Goal: Navigation & Orientation: Find specific page/section

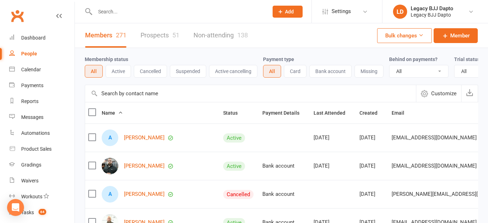
select select "100"
click at [163, 32] on link "Prospects 51" at bounding box center [160, 35] width 39 height 24
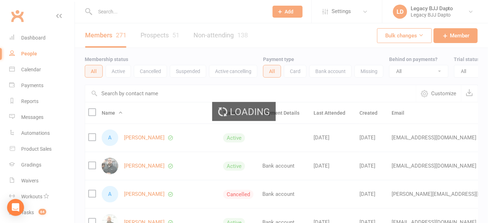
select select "100"
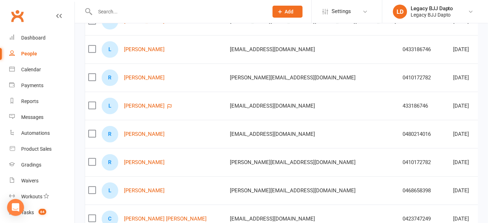
scroll to position [133, 0]
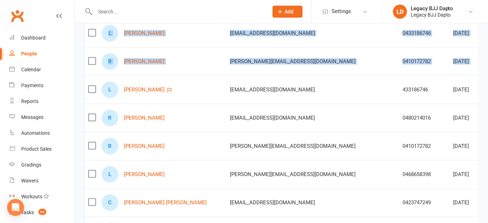
drag, startPoint x: 77, startPoint y: 25, endPoint x: 99, endPoint y: 84, distance: 62.2
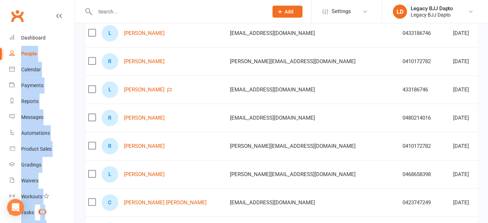
drag, startPoint x: 80, startPoint y: 68, endPoint x: 75, endPoint y: 35, distance: 33.5
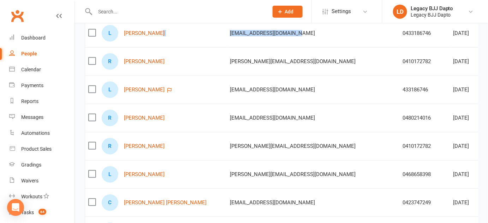
drag, startPoint x: 178, startPoint y: 34, endPoint x: 268, endPoint y: 37, distance: 90.8
click at [268, 37] on tr "L Liam Burnett liamburnett103@gmail.com 0433186746 Aug 12, 2025 FREE TRIAL ATTE…" at bounding box center [357, 33] width 545 height 28
click at [268, 37] on td "liamburnett103@gmail.com" at bounding box center [313, 33] width 173 height 28
click at [306, 4] on div "Prospect Member Non-attending contact Class / event Appointment Grading event T…" at bounding box center [287, 11] width 48 height 23
drag, startPoint x: 306, startPoint y: 4, endPoint x: 374, endPoint y: 147, distance: 158.5
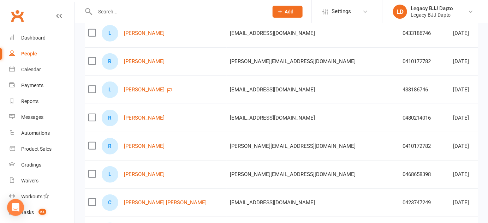
click at [482, 154] on td at bounding box center [496, 146] width 29 height 28
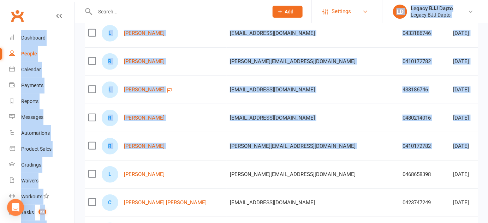
drag, startPoint x: 389, startPoint y: 154, endPoint x: 351, endPoint y: 5, distance: 153.1
click at [453, 31] on div "Aug 12, 2025" at bounding box center [466, 33] width 26 height 6
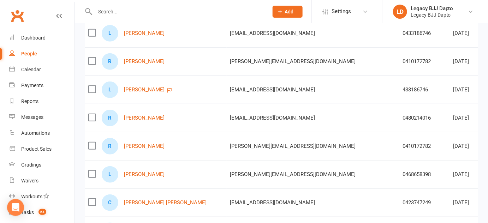
drag, startPoint x: 368, startPoint y: 31, endPoint x: 362, endPoint y: 90, distance: 58.9
click at [450, 26] on td "Aug 12, 2025" at bounding box center [466, 33] width 32 height 28
drag, startPoint x: 342, startPoint y: 26, endPoint x: 370, endPoint y: 87, distance: 66.7
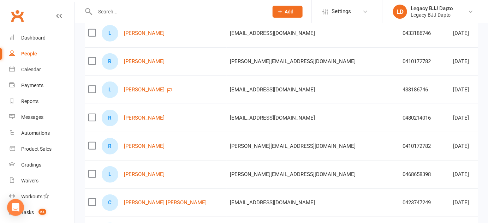
click at [266, 30] on div "liamburnett103@gmail.com" at bounding box center [313, 33] width 166 height 6
drag, startPoint x: 266, startPoint y: 30, endPoint x: 273, endPoint y: 24, distance: 9.0
click at [273, 24] on td "liamburnett103@gmail.com" at bounding box center [313, 33] width 173 height 28
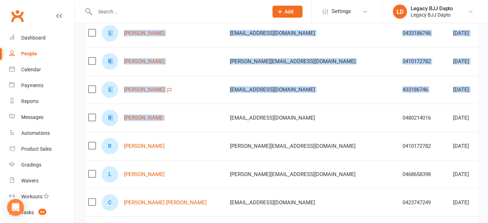
drag, startPoint x: 81, startPoint y: 29, endPoint x: 176, endPoint y: 126, distance: 136.1
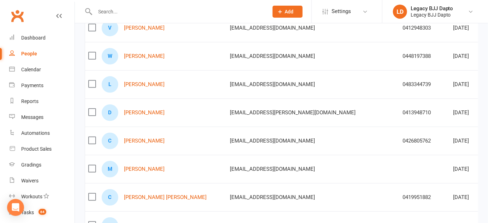
scroll to position [958, 0]
click at [113, 8] on input "text" at bounding box center [178, 12] width 171 height 10
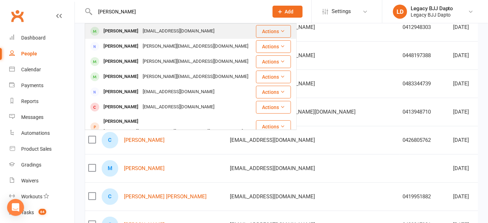
type input "jamal"
click at [109, 28] on div "Jamal Beri" at bounding box center [120, 31] width 39 height 10
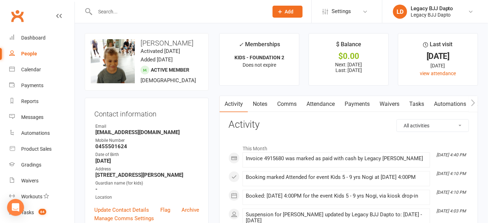
click at [354, 99] on link "Payments" at bounding box center [357, 104] width 35 height 16
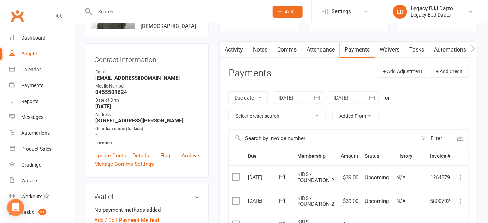
scroll to position [54, 0]
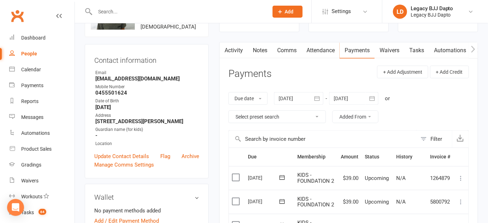
click at [301, 96] on div at bounding box center [298, 98] width 49 height 13
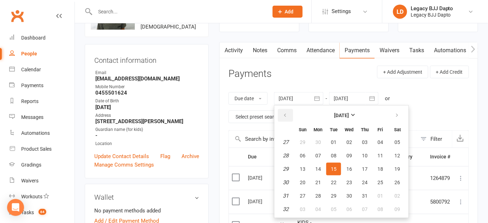
click at [291, 115] on button "button" at bounding box center [285, 115] width 15 height 13
click at [345, 149] on button "11" at bounding box center [349, 155] width 15 height 13
type input "11 Jun 2025"
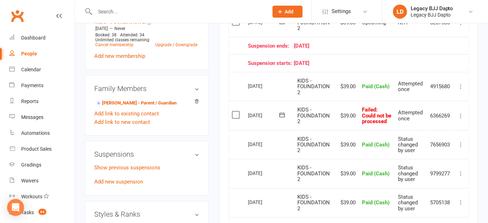
scroll to position [299, 0]
click at [357, 106] on td "$39.00" at bounding box center [347, 115] width 24 height 29
drag, startPoint x: 357, startPoint y: 106, endPoint x: 397, endPoint y: 126, distance: 44.7
click at [397, 126] on tr "Select this 08 Jul 2025 Jamal Beri KIDS - FOUNDATION 2 $39.00 Failed : Could no…" at bounding box center [349, 115] width 240 height 29
click at [397, 126] on td "Attempted once" at bounding box center [411, 115] width 32 height 29
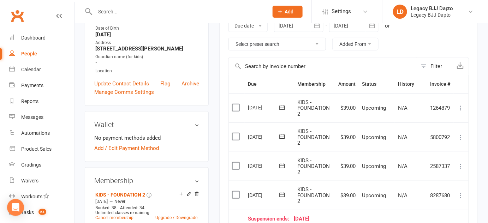
scroll to position [104, 0]
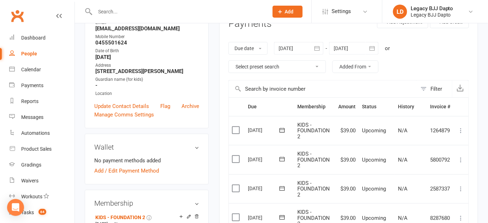
click at [318, 129] on span "KIDS - FOUNDATION 2" at bounding box center [313, 131] width 32 height 18
click at [335, 116] on td "$39.00" at bounding box center [347, 130] width 24 height 29
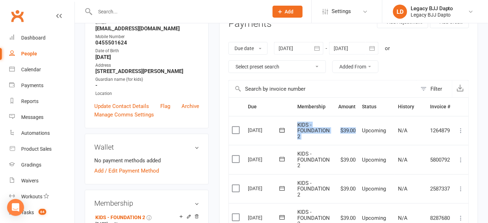
drag, startPoint x: 335, startPoint y: 114, endPoint x: 327, endPoint y: 136, distance: 23.5
click at [327, 136] on tr "Select this 09 Sep 2025 Jamal Beri KIDS - FOUNDATION 2 $39.00 Upcoming N/A 1264…" at bounding box center [349, 130] width 240 height 29
click at [327, 136] on td "KIDS - FOUNDATION 2" at bounding box center [314, 130] width 41 height 29
drag, startPoint x: 327, startPoint y: 136, endPoint x: 328, endPoint y: 127, distance: 9.4
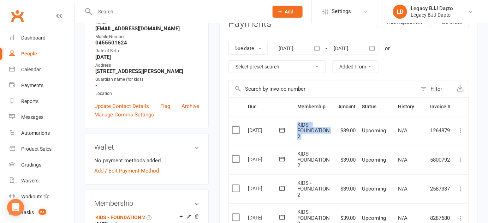
click at [328, 127] on td "KIDS - FOUNDATION 2" at bounding box center [314, 130] width 41 height 29
click at [314, 156] on span "KIDS - FOUNDATION 2" at bounding box center [313, 160] width 32 height 18
click at [331, 167] on td "KIDS - FOUNDATION 2" at bounding box center [314, 159] width 41 height 29
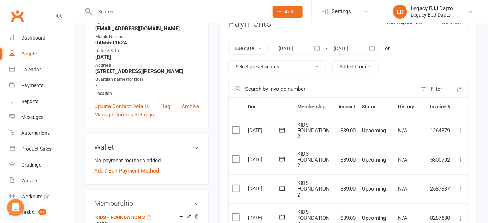
click at [331, 167] on td "KIDS - FOUNDATION 2" at bounding box center [314, 159] width 41 height 29
click at [335, 149] on td "$39.00" at bounding box center [347, 159] width 24 height 29
drag, startPoint x: 335, startPoint y: 149, endPoint x: 364, endPoint y: 172, distance: 36.7
click at [364, 172] on tr "Select this 02 Sep 2025 Jamal Beri KIDS - FOUNDATION 2 $39.00 Upcoming N/A 5800…" at bounding box center [349, 159] width 240 height 29
click at [364, 172] on td "Upcoming" at bounding box center [377, 159] width 36 height 29
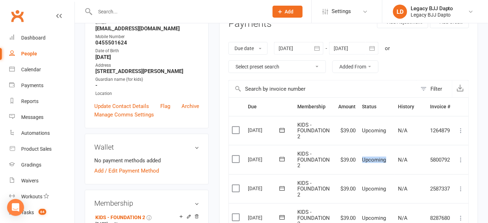
click at [364, 172] on td "Upcoming" at bounding box center [377, 159] width 36 height 29
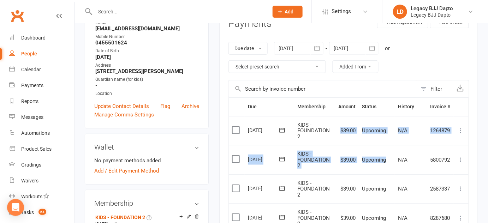
drag, startPoint x: 364, startPoint y: 172, endPoint x: 334, endPoint y: 119, distance: 60.2
click at [335, 119] on td "$39.00" at bounding box center [347, 130] width 24 height 29
drag, startPoint x: 334, startPoint y: 119, endPoint x: 369, endPoint y: 164, distance: 56.6
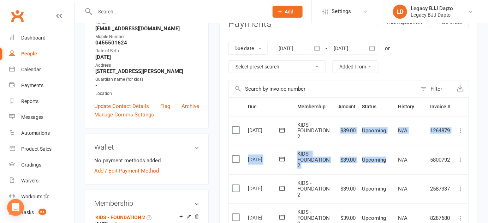
click at [369, 164] on td "Upcoming" at bounding box center [377, 159] width 36 height 29
drag, startPoint x: 369, startPoint y: 164, endPoint x: 336, endPoint y: 126, distance: 50.6
click at [336, 126] on td "$39.00" at bounding box center [347, 130] width 24 height 29
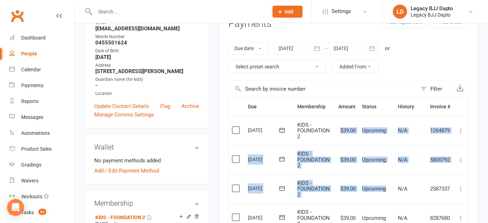
drag, startPoint x: 336, startPoint y: 126, endPoint x: 385, endPoint y: 186, distance: 77.7
click at [385, 186] on span "Upcoming" at bounding box center [374, 189] width 24 height 6
drag, startPoint x: 385, startPoint y: 186, endPoint x: 338, endPoint y: 126, distance: 76.6
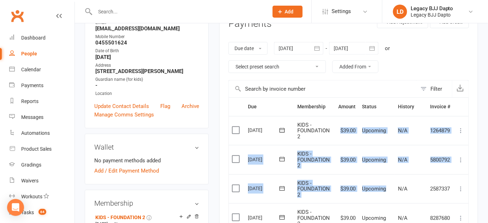
click at [338, 126] on td "$39.00" at bounding box center [347, 130] width 24 height 29
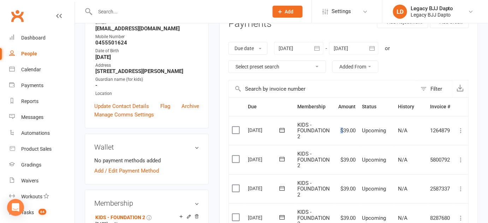
click at [338, 126] on td "$39.00" at bounding box center [347, 130] width 24 height 29
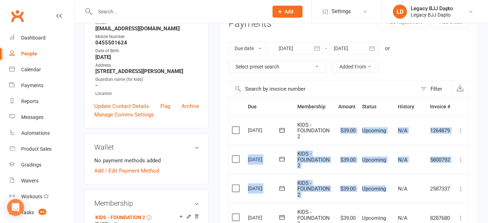
drag, startPoint x: 338, startPoint y: 126, endPoint x: 382, endPoint y: 191, distance: 78.8
click at [383, 176] on td "Upcoming" at bounding box center [377, 188] width 36 height 29
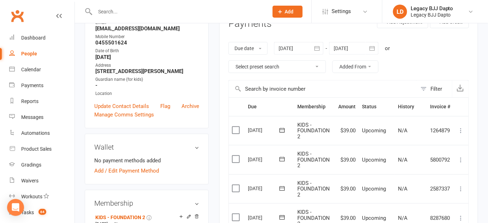
click at [406, 48] on div "Due date Due date Date paid Date failed Date settled 11 Jun 2025 June 2025 Sun …" at bounding box center [348, 57] width 240 height 45
drag, startPoint x: 406, startPoint y: 48, endPoint x: 396, endPoint y: 45, distance: 9.9
click at [396, 45] on div "Due date Due date Date paid Date failed Date settled 11 Jun 2025 June 2025 Sun …" at bounding box center [348, 57] width 240 height 45
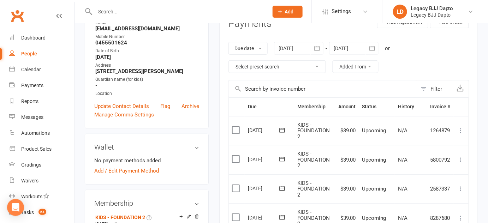
click at [385, 37] on div "Due date Due date Date paid Date failed Date settled 11 Jun 2025 June 2025 Sun …" at bounding box center [348, 57] width 240 height 45
drag, startPoint x: 385, startPoint y: 37, endPoint x: 392, endPoint y: 48, distance: 13.4
click at [392, 48] on div "Due date Due date Date paid Date failed Date settled 11 Jun 2025 June 2025 Sun …" at bounding box center [348, 57] width 240 height 45
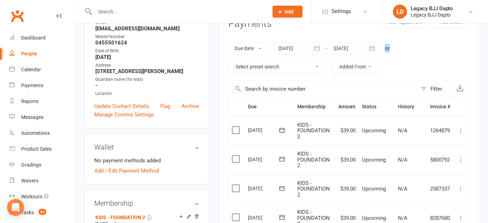
click at [392, 48] on div "Due date Due date Date paid Date failed Date settled 11 Jun 2025 June 2025 Sun …" at bounding box center [348, 57] width 240 height 45
click at [412, 56] on div "Due date Due date Date paid Date failed Date settled 11 Jun 2025 June 2025 Sun …" at bounding box center [348, 57] width 240 height 45
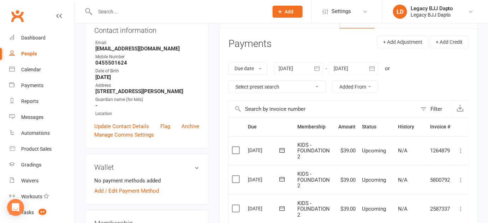
scroll to position [75, 0]
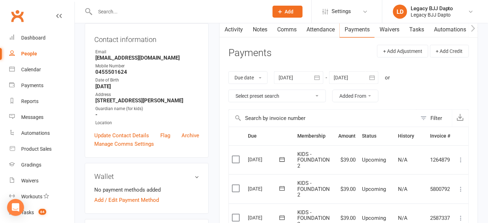
click at [235, 53] on h3 "Payments" at bounding box center [249, 53] width 43 height 11
drag, startPoint x: 235, startPoint y: 53, endPoint x: 266, endPoint y: 53, distance: 31.1
click at [266, 53] on h3 "Payments" at bounding box center [249, 53] width 43 height 11
drag, startPoint x: 266, startPoint y: 53, endPoint x: 243, endPoint y: 52, distance: 23.0
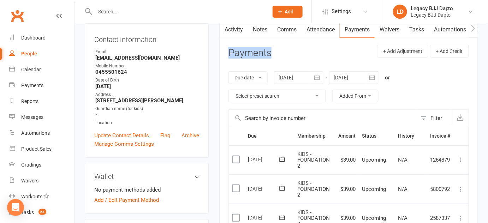
click at [243, 52] on h3 "Payments" at bounding box center [249, 53] width 43 height 11
drag, startPoint x: 243, startPoint y: 52, endPoint x: 270, endPoint y: 48, distance: 26.8
click at [270, 48] on h3 "Payments" at bounding box center [249, 53] width 43 height 11
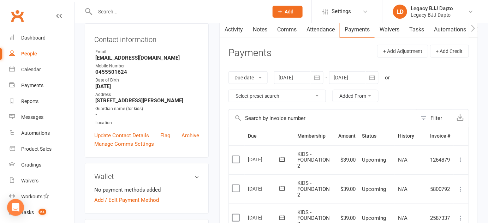
click at [270, 48] on h3 "Payments" at bounding box center [249, 53] width 43 height 11
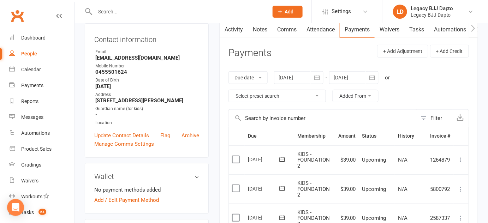
click at [270, 48] on h3 "Payments" at bounding box center [249, 53] width 43 height 11
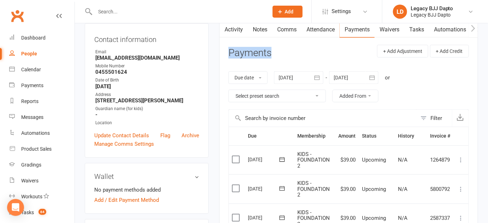
click at [270, 48] on h3 "Payments" at bounding box center [249, 53] width 43 height 11
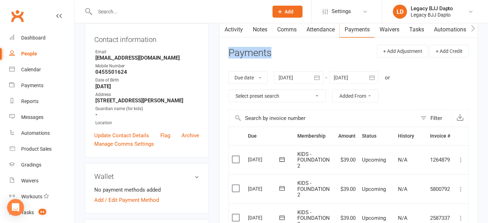
click at [270, 48] on h3 "Payments" at bounding box center [249, 53] width 43 height 11
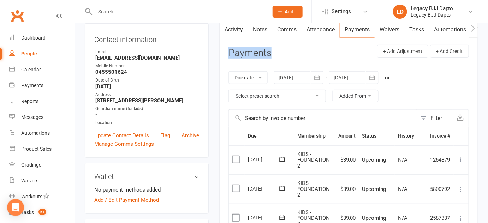
click at [270, 48] on h3 "Payments" at bounding box center [249, 53] width 43 height 11
drag, startPoint x: 270, startPoint y: 48, endPoint x: 266, endPoint y: 48, distance: 3.6
click at [266, 48] on h3 "Payments" at bounding box center [249, 53] width 43 height 11
click at [272, 49] on header "Payments + Add Adjustment + Add Credit" at bounding box center [348, 54] width 240 height 19
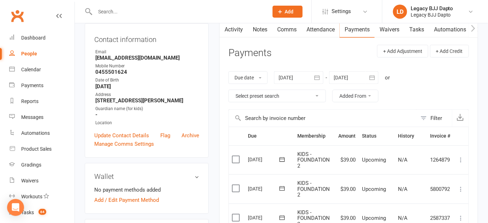
click at [272, 49] on header "Payments + Add Adjustment + Add Credit" at bounding box center [348, 54] width 240 height 19
click at [244, 52] on h3 "Payments" at bounding box center [249, 53] width 43 height 11
click at [255, 53] on h3 "Payments" at bounding box center [249, 53] width 43 height 11
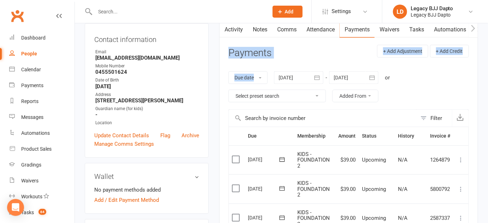
drag, startPoint x: 231, startPoint y: 41, endPoint x: 278, endPoint y: 62, distance: 51.7
click at [278, 62] on header "Payments + Add Adjustment + Add Credit" at bounding box center [348, 54] width 240 height 19
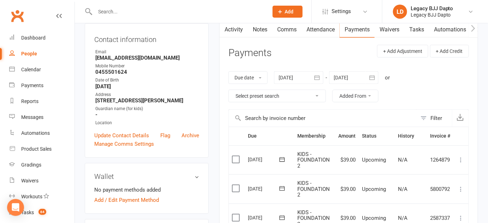
click at [274, 58] on header "Payments + Add Adjustment + Add Credit" at bounding box center [348, 54] width 240 height 19
click at [277, 60] on header "Payments + Add Adjustment + Add Credit" at bounding box center [348, 54] width 240 height 19
click at [265, 49] on h3 "Payments" at bounding box center [249, 53] width 43 height 11
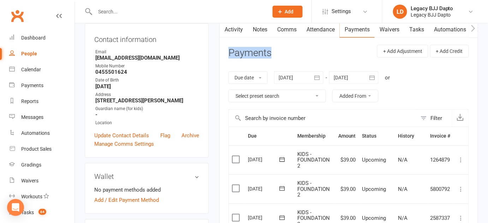
click at [265, 49] on h3 "Payments" at bounding box center [249, 53] width 43 height 11
click at [259, 45] on header "Payments + Add Adjustment + Add Credit" at bounding box center [348, 54] width 240 height 19
click at [260, 51] on h3 "Payments" at bounding box center [249, 53] width 43 height 11
click at [261, 48] on h3 "Payments" at bounding box center [249, 53] width 43 height 11
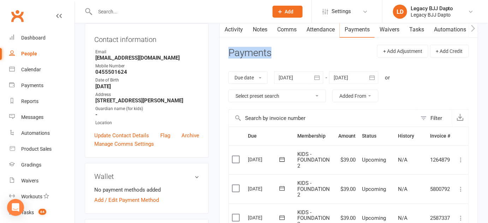
click at [261, 48] on h3 "Payments" at bounding box center [249, 53] width 43 height 11
drag, startPoint x: 261, startPoint y: 48, endPoint x: 236, endPoint y: 54, distance: 25.2
click at [236, 54] on h3 "Payments" at bounding box center [249, 53] width 43 height 11
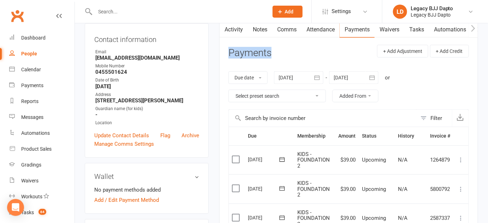
click at [236, 54] on h3 "Payments" at bounding box center [249, 53] width 43 height 11
click at [239, 63] on div "Payments" at bounding box center [249, 56] width 43 height 17
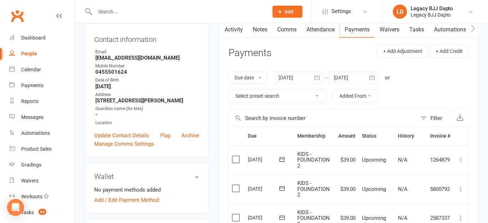
click at [236, 54] on h3 "Payments" at bounding box center [249, 53] width 43 height 11
click at [283, 52] on header "Payments + Add Adjustment + Add Credit" at bounding box center [348, 54] width 240 height 19
drag, startPoint x: 283, startPoint y: 52, endPoint x: 235, endPoint y: 52, distance: 47.3
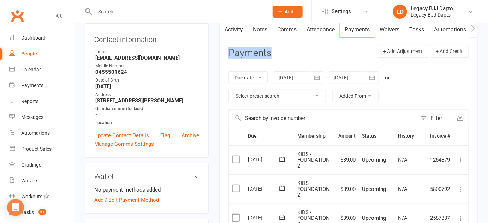
click at [235, 52] on header "Payments + Add Adjustment + Add Credit" at bounding box center [348, 54] width 240 height 19
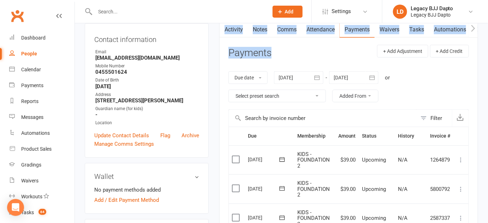
drag, startPoint x: 224, startPoint y: 40, endPoint x: 233, endPoint y: 25, distance: 17.9
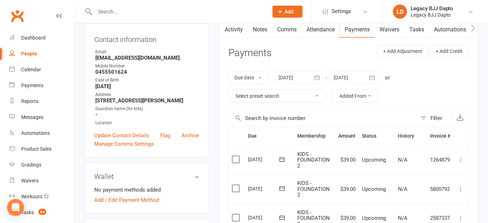
click at [208, 34] on div "Contact information Owner Email majidberi@gmail.com Mobile Number 0455501624 Da…" at bounding box center [147, 90] width 124 height 135
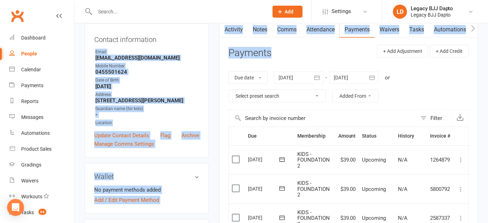
drag, startPoint x: 208, startPoint y: 35, endPoint x: 260, endPoint y: 61, distance: 58.1
click at [260, 61] on div "Payments" at bounding box center [249, 56] width 43 height 17
drag, startPoint x: 289, startPoint y: 55, endPoint x: 97, endPoint y: 31, distance: 193.3
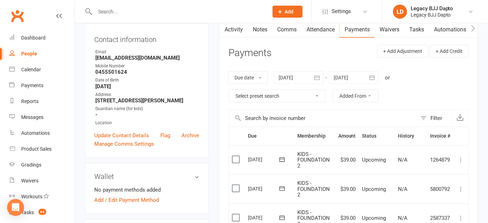
click at [93, 32] on div "Contact information Owner Email majidberi@gmail.com Mobile Number 0455501624 Da…" at bounding box center [147, 90] width 124 height 135
drag, startPoint x: 93, startPoint y: 32, endPoint x: 161, endPoint y: 50, distance: 70.0
click at [161, 50] on div "Contact information Owner Email majidberi@gmail.com Mobile Number 0455501624 Da…" at bounding box center [147, 90] width 124 height 135
click at [161, 50] on div "Email" at bounding box center [147, 52] width 104 height 7
click at [143, 38] on h3 "Contact information" at bounding box center [146, 38] width 105 height 11
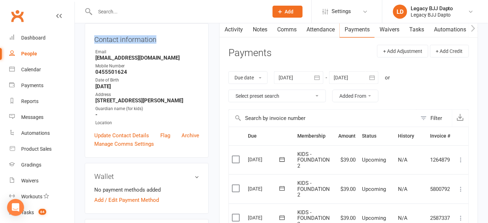
drag, startPoint x: 143, startPoint y: 38, endPoint x: 97, endPoint y: 31, distance: 46.5
click at [97, 31] on div "Contact information Owner Email majidberi@gmail.com Mobile Number 0455501624 Da…" at bounding box center [147, 90] width 124 height 135
click at [192, 50] on div "Email" at bounding box center [147, 52] width 104 height 7
click at [99, 29] on div "Contact information Owner Email majidberi@gmail.com Mobile Number 0455501624 Da…" at bounding box center [147, 90] width 124 height 135
drag, startPoint x: 99, startPoint y: 29, endPoint x: 159, endPoint y: 39, distance: 61.3
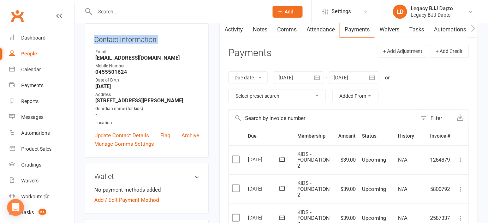
click at [159, 39] on div "Contact information Owner Email majidberi@gmail.com Mobile Number 0455501624 Da…" at bounding box center [147, 90] width 124 height 135
click at [159, 39] on h3 "Contact information" at bounding box center [146, 38] width 105 height 11
click at [157, 38] on h3 "Contact information" at bounding box center [146, 38] width 105 height 11
drag, startPoint x: 157, startPoint y: 38, endPoint x: 96, endPoint y: 34, distance: 61.6
click at [96, 34] on h3 "Contact information" at bounding box center [146, 38] width 105 height 11
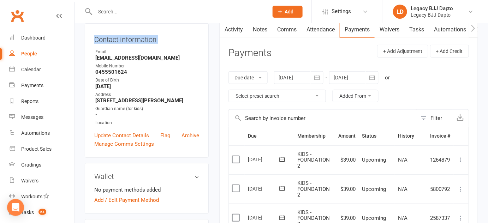
click at [96, 34] on h3 "Contact information" at bounding box center [146, 38] width 105 height 11
drag, startPoint x: 96, startPoint y: 34, endPoint x: 147, endPoint y: 38, distance: 51.0
click at [147, 38] on h3 "Contact information" at bounding box center [146, 38] width 105 height 11
click at [162, 38] on h3 "Contact information" at bounding box center [146, 38] width 105 height 11
drag, startPoint x: 168, startPoint y: 66, endPoint x: 85, endPoint y: 39, distance: 88.0
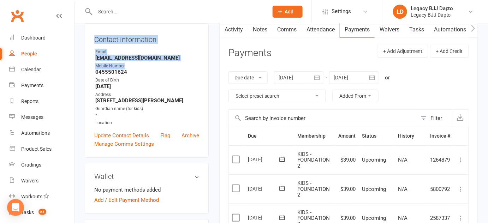
click at [85, 39] on div "Contact information Owner Email majidberi@gmail.com Mobile Number 0455501624 Da…" at bounding box center [147, 90] width 124 height 135
drag, startPoint x: 85, startPoint y: 39, endPoint x: 141, endPoint y: 47, distance: 57.1
click at [141, 47] on div "Contact information Owner Email majidberi@gmail.com Mobile Number 0455501624 Da…" at bounding box center [147, 90] width 124 height 135
click at [181, 44] on div "Contact information Owner Email majidberi@gmail.com Mobile Number 0455501624 Da…" at bounding box center [147, 90] width 124 height 135
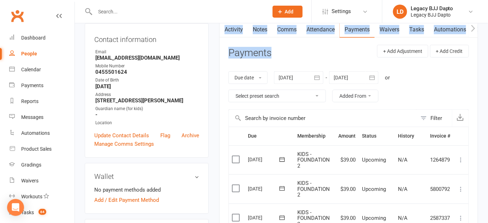
drag, startPoint x: 223, startPoint y: 38, endPoint x: 217, endPoint y: 27, distance: 12.5
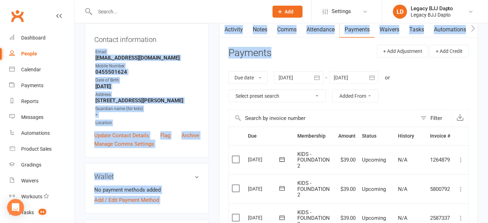
drag, startPoint x: 213, startPoint y: 26, endPoint x: 263, endPoint y: 58, distance: 60.2
click at [263, 58] on h3 "Payments" at bounding box center [249, 53] width 43 height 11
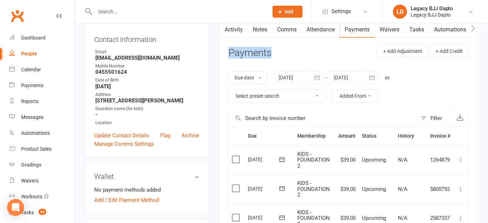
drag, startPoint x: 274, startPoint y: 58, endPoint x: 231, endPoint y: 50, distance: 44.1
click at [231, 50] on header "Payments + Add Adjustment + Add Credit" at bounding box center [348, 54] width 240 height 19
drag, startPoint x: 216, startPoint y: 38, endPoint x: 291, endPoint y: 49, distance: 76.5
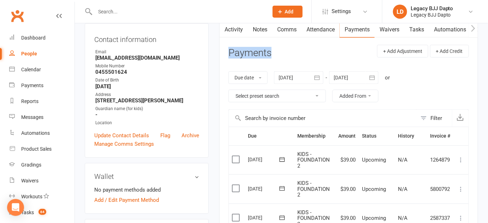
click at [291, 49] on header "Payments + Add Adjustment + Add Credit" at bounding box center [348, 54] width 240 height 19
drag, startPoint x: 291, startPoint y: 49, endPoint x: 241, endPoint y: 43, distance: 50.9
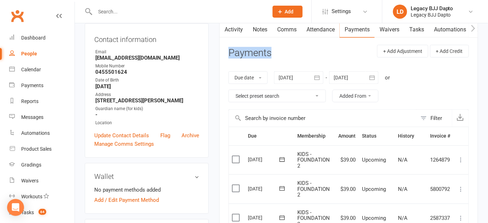
drag, startPoint x: 241, startPoint y: 43, endPoint x: 280, endPoint y: 49, distance: 39.7
click at [280, 49] on header "Payments + Add Adjustment + Add Credit" at bounding box center [348, 54] width 240 height 19
click at [269, 49] on h3 "Payments" at bounding box center [249, 53] width 43 height 11
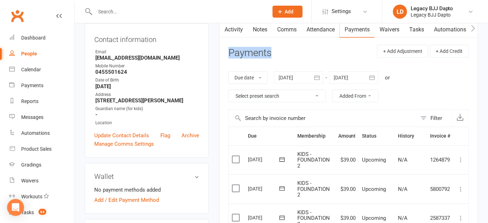
click at [269, 49] on h3 "Payments" at bounding box center [249, 53] width 43 height 11
click at [280, 49] on header "Payments + Add Adjustment + Add Credit" at bounding box center [348, 54] width 240 height 19
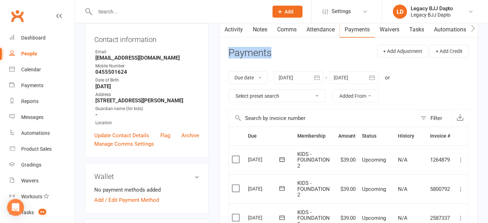
click at [280, 52] on header "Payments + Add Adjustment + Add Credit" at bounding box center [348, 54] width 240 height 19
click at [219, 20] on div at bounding box center [174, 11] width 179 height 23
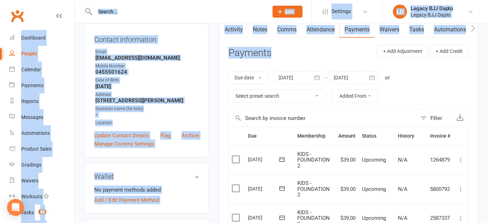
drag, startPoint x: 219, startPoint y: 20, endPoint x: 249, endPoint y: 43, distance: 37.1
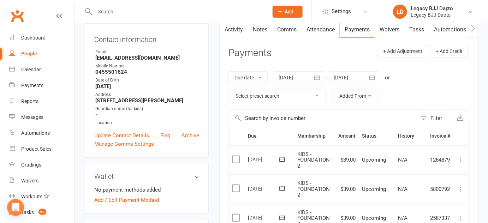
click at [222, 31] on icon "button" at bounding box center [224, 28] width 4 height 7
drag, startPoint x: 222, startPoint y: 31, endPoint x: 244, endPoint y: 43, distance: 25.1
drag, startPoint x: 244, startPoint y: 43, endPoint x: 233, endPoint y: 44, distance: 11.7
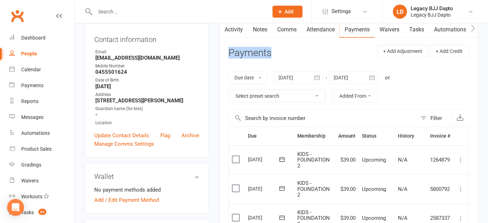
drag, startPoint x: 221, startPoint y: 44, endPoint x: 256, endPoint y: 56, distance: 37.4
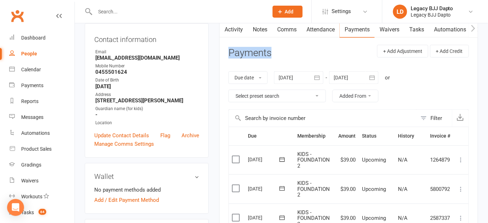
click at [256, 56] on h3 "Payments" at bounding box center [249, 53] width 43 height 11
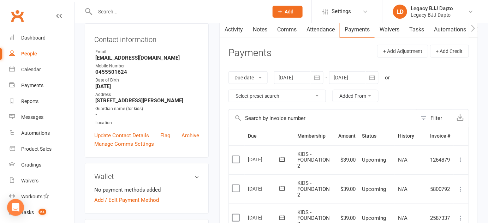
drag, startPoint x: 215, startPoint y: 47, endPoint x: 274, endPoint y: 62, distance: 60.5
click at [274, 62] on header "Payments + Add Adjustment + Add Credit" at bounding box center [348, 54] width 240 height 19
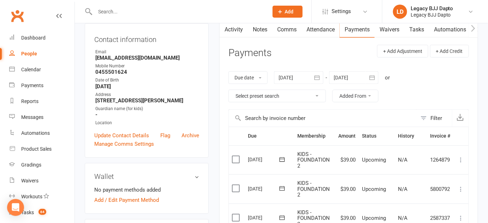
click at [259, 56] on h3 "Payments" at bounding box center [249, 53] width 43 height 11
click at [273, 55] on header "Payments + Add Adjustment + Add Credit" at bounding box center [348, 54] width 240 height 19
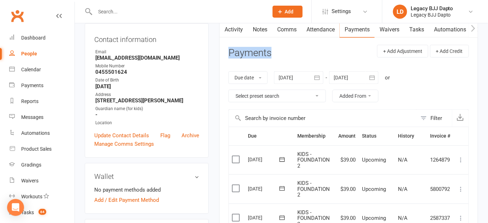
click at [273, 55] on header "Payments + Add Adjustment + Add Credit" at bounding box center [348, 54] width 240 height 19
click at [278, 57] on header "Payments + Add Adjustment + Add Credit" at bounding box center [348, 54] width 240 height 19
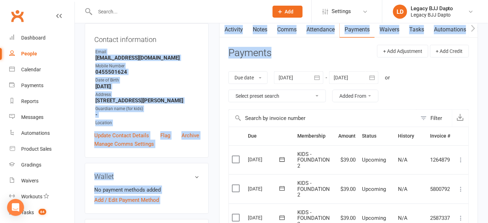
drag, startPoint x: 209, startPoint y: 27, endPoint x: 281, endPoint y: 55, distance: 77.8
click at [281, 55] on header "Payments + Add Adjustment + Add Credit" at bounding box center [348, 54] width 240 height 19
drag, startPoint x: 281, startPoint y: 55, endPoint x: 91, endPoint y: 34, distance: 191.3
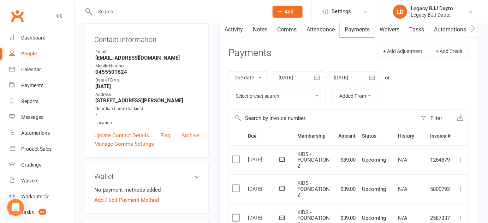
drag, startPoint x: 227, startPoint y: 52, endPoint x: 239, endPoint y: 52, distance: 12.0
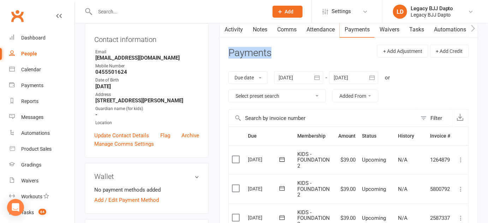
click at [242, 53] on h3 "Payments" at bounding box center [249, 53] width 43 height 11
click at [263, 48] on h3 "Payments" at bounding box center [249, 53] width 43 height 11
click at [265, 49] on h3 "Payments" at bounding box center [249, 53] width 43 height 11
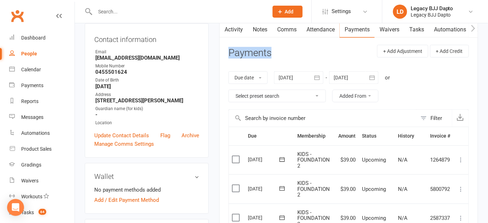
click at [265, 49] on h3 "Payments" at bounding box center [249, 53] width 43 height 11
drag, startPoint x: 218, startPoint y: 57, endPoint x: 242, endPoint y: 56, distance: 24.7
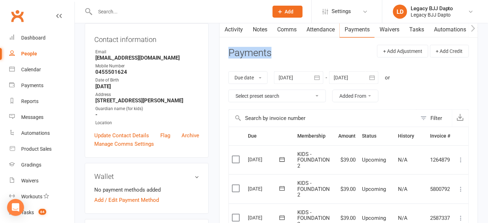
click at [315, 56] on header "Payments + Add Adjustment + Add Credit" at bounding box center [348, 54] width 240 height 19
drag, startPoint x: 314, startPoint y: 56, endPoint x: 218, endPoint y: 47, distance: 97.2
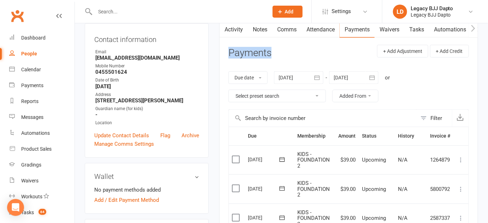
drag, startPoint x: 222, startPoint y: 50, endPoint x: 244, endPoint y: 51, distance: 21.9
click at [244, 51] on h3 "Payments" at bounding box center [249, 53] width 43 height 11
drag, startPoint x: 220, startPoint y: 76, endPoint x: 221, endPoint y: 64, distance: 12.4
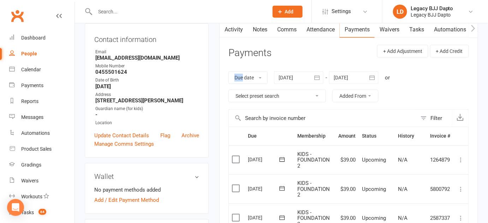
click at [232, 69] on div "Due date Due date Date paid Date failed Date settled 11 Jun 2025 June 2025 Sun …" at bounding box center [348, 86] width 240 height 45
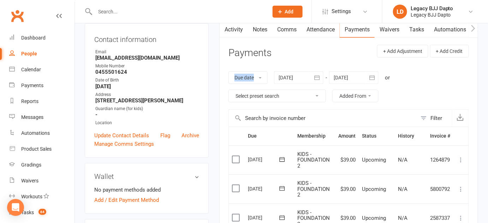
click at [232, 69] on div "Due date Due date Date paid Date failed Date settled 11 Jun 2025 June 2025 Sun …" at bounding box center [348, 86] width 240 height 45
click at [239, 53] on h3 "Payments" at bounding box center [249, 53] width 43 height 11
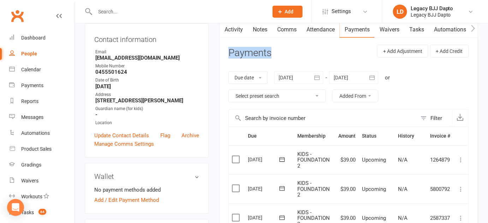
click at [232, 48] on h3 "Payments" at bounding box center [249, 53] width 43 height 11
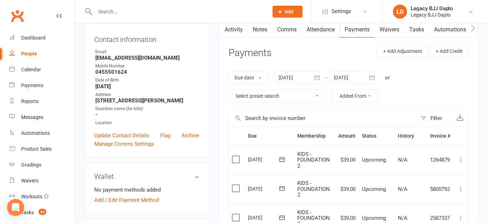
click at [232, 48] on h3 "Payments" at bounding box center [249, 53] width 43 height 11
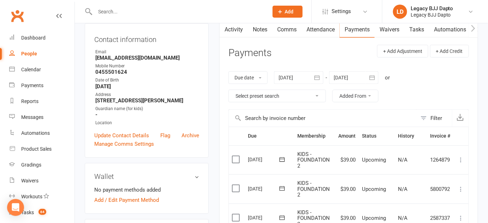
click at [232, 48] on h3 "Payments" at bounding box center [249, 53] width 43 height 11
click at [245, 51] on h3 "Payments" at bounding box center [249, 53] width 43 height 11
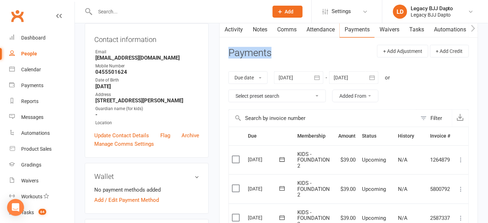
click at [244, 53] on h3 "Payments" at bounding box center [249, 53] width 43 height 11
click at [244, 52] on h3 "Payments" at bounding box center [249, 53] width 43 height 11
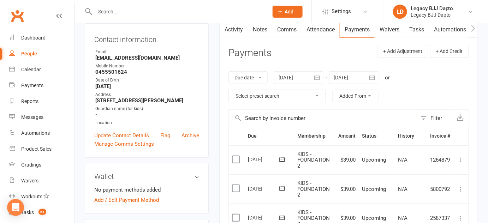
click at [244, 54] on h3 "Payments" at bounding box center [249, 53] width 43 height 11
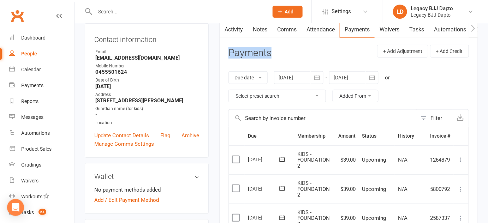
click at [244, 54] on h3 "Payments" at bounding box center [249, 53] width 43 height 11
drag, startPoint x: 244, startPoint y: 54, endPoint x: 242, endPoint y: 50, distance: 4.1
click at [242, 50] on h3 "Payments" at bounding box center [249, 53] width 43 height 11
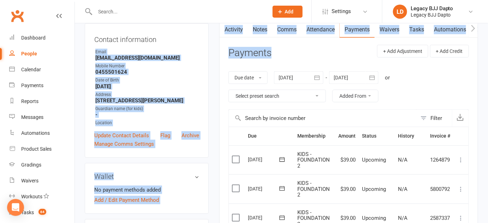
drag, startPoint x: 213, startPoint y: 38, endPoint x: 245, endPoint y: 53, distance: 35.5
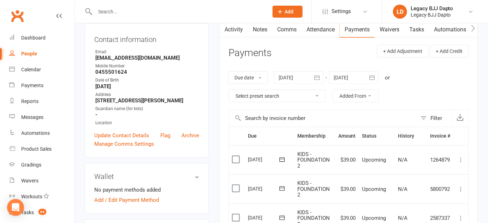
click at [115, 40] on h3 "Contact information" at bounding box center [146, 38] width 105 height 11
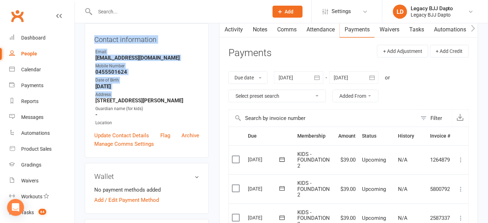
drag, startPoint x: 115, startPoint y: 40, endPoint x: 161, endPoint y: 91, distance: 68.5
click at [161, 91] on div "Contact information Owner Email majidberi@gmail.com Mobile Number 0455501624 Da…" at bounding box center [147, 90] width 124 height 135
click at [97, 37] on h3 "Contact information" at bounding box center [146, 38] width 105 height 11
drag, startPoint x: 97, startPoint y: 37, endPoint x: 199, endPoint y: 97, distance: 118.1
click at [199, 97] on div "Contact information Owner Email majidberi@gmail.com Mobile Number 0455501624 Da…" at bounding box center [147, 90] width 124 height 135
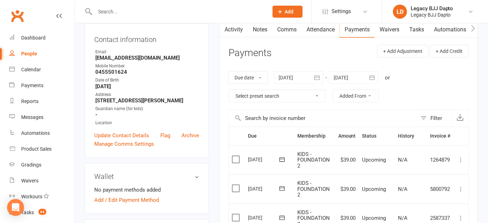
click at [254, 52] on h3 "Payments" at bounding box center [249, 53] width 43 height 11
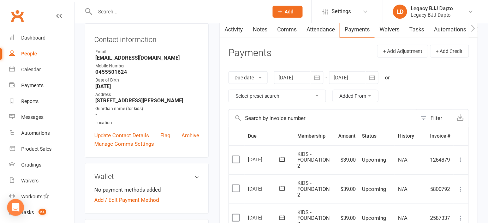
click at [254, 52] on h3 "Payments" at bounding box center [249, 53] width 43 height 11
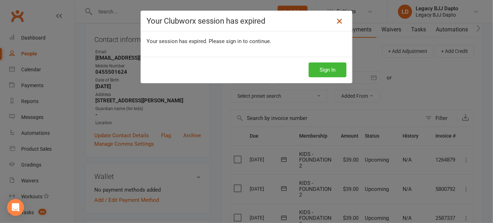
click at [334, 25] on link at bounding box center [339, 21] width 11 height 11
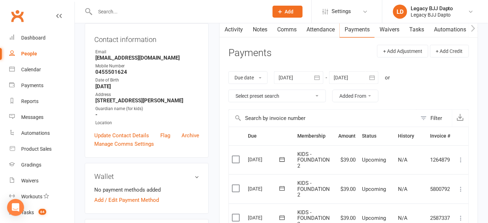
click at [261, 51] on h3 "Payments" at bounding box center [249, 53] width 43 height 11
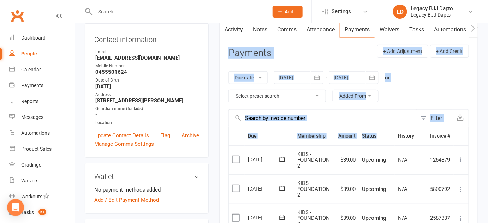
drag, startPoint x: 224, startPoint y: 46, endPoint x: 388, endPoint y: 128, distance: 184.0
click at [388, 128] on th "Status" at bounding box center [377, 136] width 36 height 18
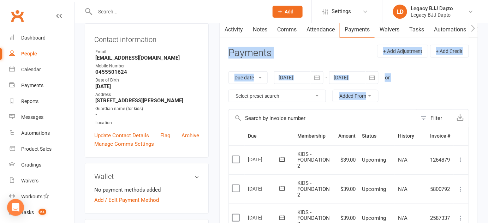
drag, startPoint x: 388, startPoint y: 128, endPoint x: 354, endPoint y: 124, distance: 34.1
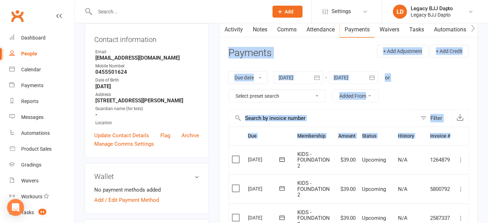
drag, startPoint x: 457, startPoint y: 134, endPoint x: 223, endPoint y: 49, distance: 248.3
drag, startPoint x: 223, startPoint y: 49, endPoint x: 467, endPoint y: 132, distance: 256.9
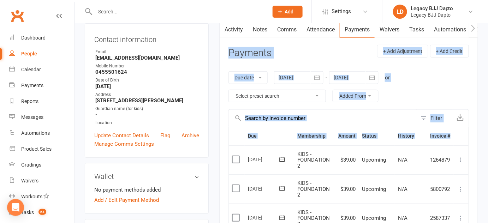
click at [467, 132] on th at bounding box center [461, 136] width 15 height 18
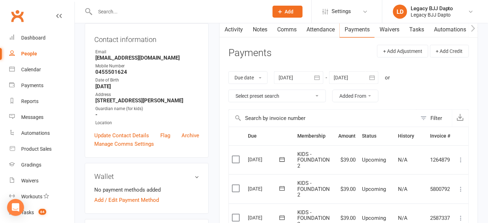
drag, startPoint x: 212, startPoint y: 49, endPoint x: 462, endPoint y: 132, distance: 263.7
click at [467, 99] on div "Due date Due date Date paid Date failed Date settled 11 Jun 2025 June 2025 Sun …" at bounding box center [348, 86] width 240 height 45
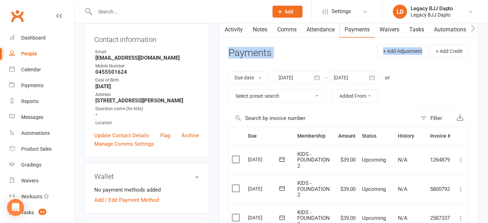
drag, startPoint x: 227, startPoint y: 63, endPoint x: 422, endPoint y: 63, distance: 194.9
click at [439, 66] on div "Due date Due date Date paid Date failed Date settled 11 Jun 2025 June 2025 Sun …" at bounding box center [348, 86] width 240 height 45
drag, startPoint x: 439, startPoint y: 66, endPoint x: 225, endPoint y: 41, distance: 215.5
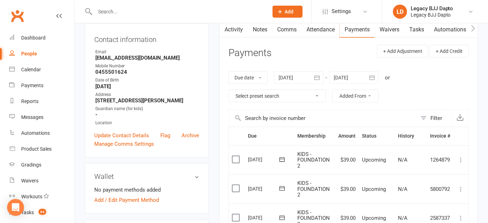
click at [208, 26] on div "Contact information Owner Email majidberi@gmail.com Mobile Number 0455501624 Da…" at bounding box center [147, 90] width 124 height 135
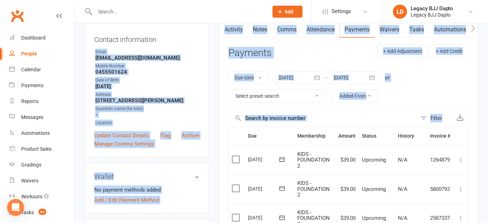
drag, startPoint x: 208, startPoint y: 26, endPoint x: 471, endPoint y: 116, distance: 277.7
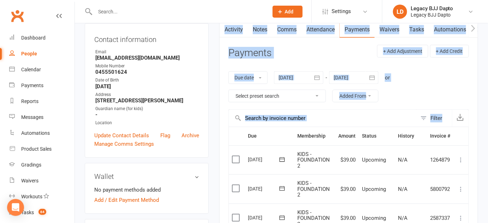
drag, startPoint x: 471, startPoint y: 116, endPoint x: 216, endPoint y: 36, distance: 266.5
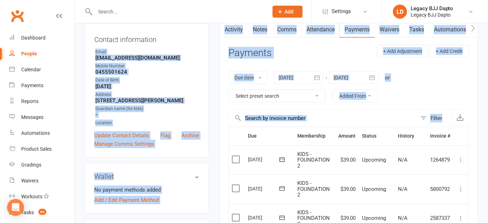
drag, startPoint x: 213, startPoint y: 32, endPoint x: 471, endPoint y: 110, distance: 270.2
click at [462, 88] on div "Due date Due date Date paid Date failed Date settled 11 Jun 2025 June 2025 Sun …" at bounding box center [348, 86] width 240 height 45
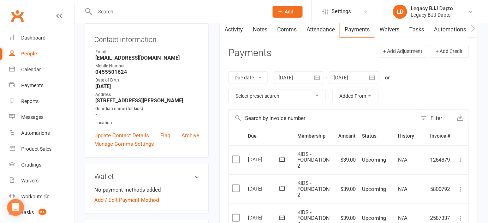
click at [249, 46] on header "Payments + Add Adjustment + Add Credit" at bounding box center [348, 54] width 240 height 19
drag, startPoint x: 249, startPoint y: 46, endPoint x: 299, endPoint y: 50, distance: 49.6
click at [299, 50] on header "Payments + Add Adjustment + Add Credit" at bounding box center [348, 54] width 240 height 19
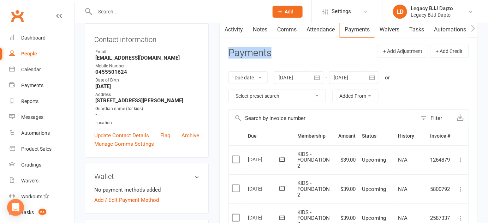
click at [299, 50] on header "Payments + Add Adjustment + Add Credit" at bounding box center [348, 54] width 240 height 19
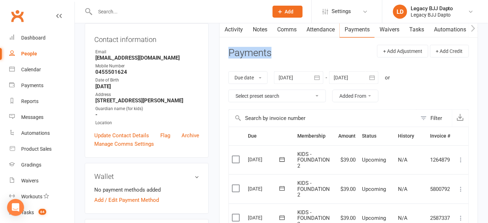
click at [232, 48] on h3 "Payments" at bounding box center [249, 53] width 43 height 11
drag, startPoint x: 232, startPoint y: 48, endPoint x: 248, endPoint y: 55, distance: 18.0
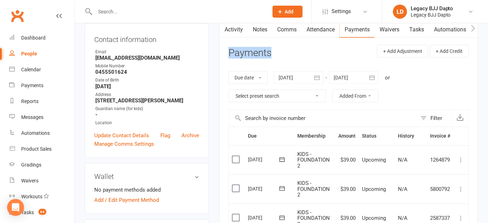
click at [248, 55] on h3 "Payments" at bounding box center [249, 53] width 43 height 11
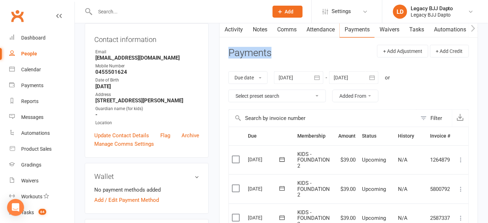
click at [248, 55] on h3 "Payments" at bounding box center [249, 53] width 43 height 11
click at [250, 55] on h3 "Payments" at bounding box center [249, 53] width 43 height 11
click at [249, 54] on h3 "Payments" at bounding box center [249, 53] width 43 height 11
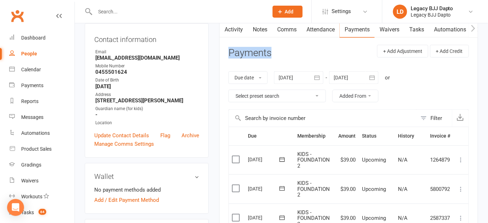
click at [249, 54] on h3 "Payments" at bounding box center [249, 53] width 43 height 11
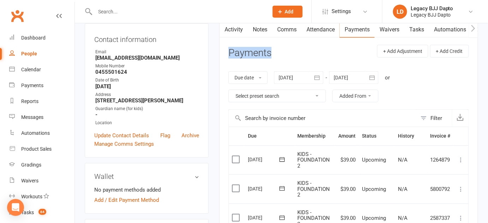
click at [249, 54] on h3 "Payments" at bounding box center [249, 53] width 43 height 11
click at [283, 45] on header "Payments + Add Adjustment + Add Credit" at bounding box center [348, 54] width 240 height 19
click at [225, 31] on icon "button" at bounding box center [224, 28] width 4 height 7
drag, startPoint x: 225, startPoint y: 31, endPoint x: 252, endPoint y: 47, distance: 31.1
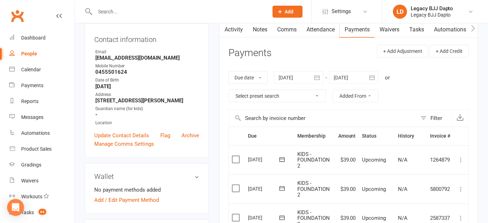
drag, startPoint x: 240, startPoint y: 41, endPoint x: 255, endPoint y: 56, distance: 21.2
click at [255, 56] on h3 "Payments" at bounding box center [249, 53] width 43 height 11
click at [254, 57] on h3 "Payments" at bounding box center [249, 53] width 43 height 11
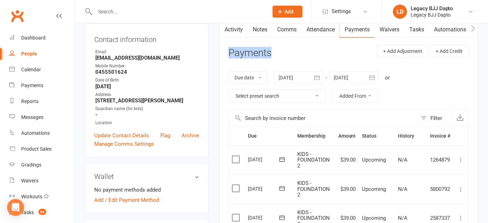
click at [254, 57] on h3 "Payments" at bounding box center [249, 53] width 43 height 11
click at [253, 55] on h3 "Payments" at bounding box center [249, 53] width 43 height 11
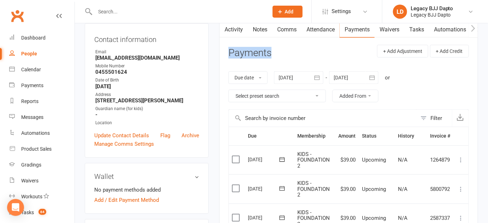
click at [253, 55] on h3 "Payments" at bounding box center [249, 53] width 43 height 11
click at [251, 48] on h3 "Payments" at bounding box center [249, 53] width 43 height 11
click at [253, 55] on h3 "Payments" at bounding box center [249, 53] width 43 height 11
click at [250, 49] on h3 "Payments" at bounding box center [249, 53] width 43 height 11
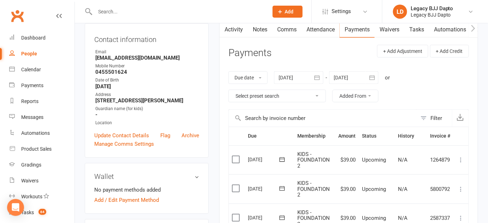
drag, startPoint x: 220, startPoint y: 49, endPoint x: 267, endPoint y: 54, distance: 46.9
click at [279, 53] on header "Payments + Add Adjustment + Add Credit" at bounding box center [348, 54] width 240 height 19
click at [260, 52] on h3 "Payments" at bounding box center [249, 53] width 43 height 11
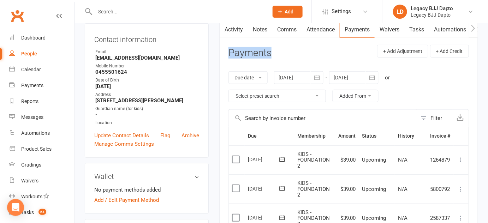
click at [260, 52] on h3 "Payments" at bounding box center [249, 53] width 43 height 11
click at [286, 51] on header "Payments + Add Adjustment + Add Credit" at bounding box center [348, 54] width 240 height 19
click at [261, 54] on h3 "Payments" at bounding box center [249, 53] width 43 height 11
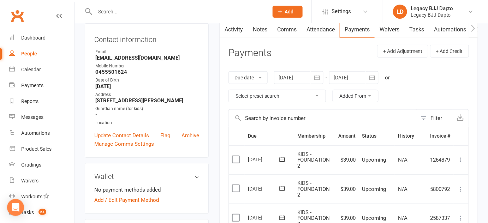
click at [243, 49] on h3 "Payments" at bounding box center [249, 53] width 43 height 11
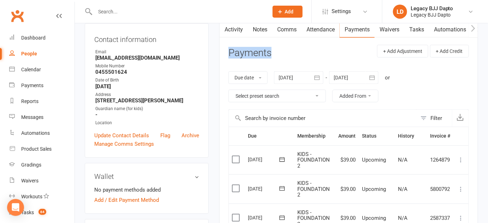
drag, startPoint x: 219, startPoint y: 52, endPoint x: 261, endPoint y: 46, distance: 41.8
click at [260, 56] on h3 "Payments" at bounding box center [249, 53] width 43 height 11
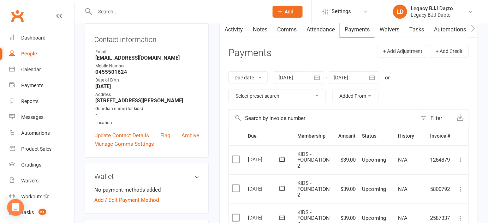
drag, startPoint x: 211, startPoint y: 61, endPoint x: 267, endPoint y: 58, distance: 56.6
click at [272, 59] on header "Payments + Add Adjustment + Add Credit" at bounding box center [348, 54] width 240 height 19
drag, startPoint x: 272, startPoint y: 59, endPoint x: 232, endPoint y: 39, distance: 45.0
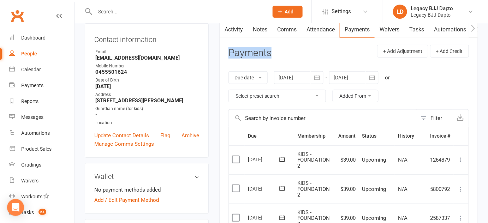
click at [222, 36] on button "button" at bounding box center [224, 30] width 9 height 16
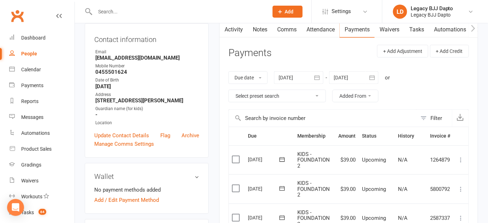
click at [229, 31] on link "Activity" at bounding box center [234, 30] width 28 height 16
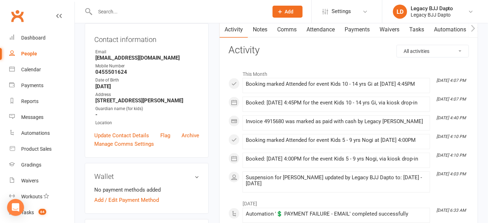
click at [201, 59] on div "Contact information Owner Email majidberi@gmail.com Mobile Number 0455501624 Da…" at bounding box center [147, 90] width 124 height 135
click at [163, 42] on h3 "Contact information" at bounding box center [146, 38] width 105 height 11
drag, startPoint x: 163, startPoint y: 42, endPoint x: 111, endPoint y: 35, distance: 52.0
click at [111, 35] on h3 "Contact information" at bounding box center [146, 38] width 105 height 11
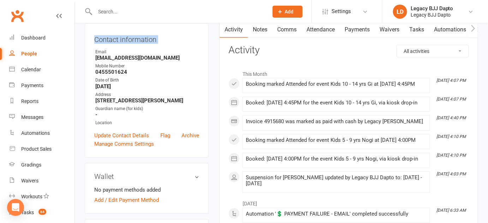
click at [114, 31] on div "Contact information Owner Email majidberi@gmail.com Mobile Number 0455501624 Da…" at bounding box center [147, 90] width 124 height 135
click at [101, 35] on h3 "Contact information" at bounding box center [146, 38] width 105 height 11
drag, startPoint x: 101, startPoint y: 35, endPoint x: 180, endPoint y: 31, distance: 79.5
click at [180, 31] on div "Contact information Owner Email majidberi@gmail.com Mobile Number 0455501624 Da…" at bounding box center [147, 90] width 124 height 135
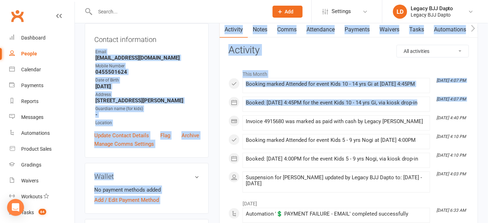
drag, startPoint x: 214, startPoint y: 30, endPoint x: 287, endPoint y: 114, distance: 111.9
click at [287, 106] on div "Booked: 15 Aug 2025 at 4:45PM for the event Kids 10 - 14 yrs Gi, via kiosk drop…" at bounding box center [336, 103] width 181 height 6
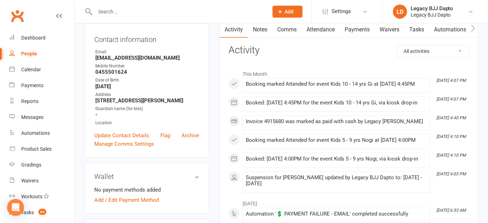
drag, startPoint x: 287, startPoint y: 114, endPoint x: 217, endPoint y: 28, distance: 111.1
click at [251, 68] on li "This Month" at bounding box center [348, 72] width 240 height 11
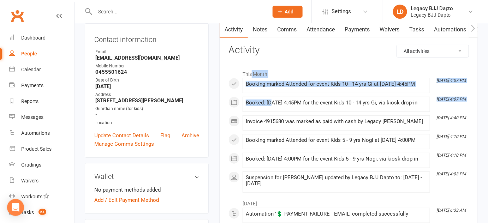
drag, startPoint x: 252, startPoint y: 68, endPoint x: 266, endPoint y: 111, distance: 45.0
click at [266, 111] on div "This Month Aug 15, 4:07 PM Booking marked Attended for event Kids 10 - 14 yrs G…" at bounding box center [348, 130] width 240 height 126
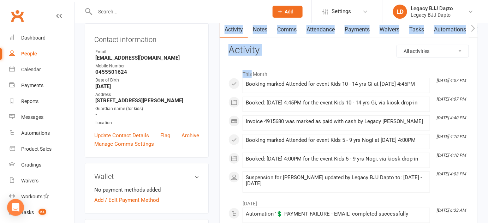
drag, startPoint x: 220, startPoint y: 66, endPoint x: 233, endPoint y: 37, distance: 32.1
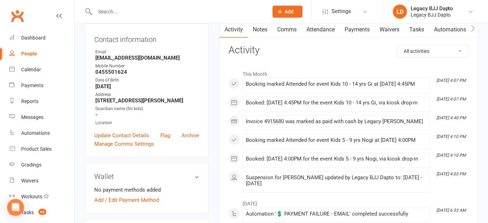
drag, startPoint x: 220, startPoint y: 44, endPoint x: 253, endPoint y: 97, distance: 62.6
click at [253, 93] on li "Aug 15, 4:07 PM Booking marked Attended for event Kids 10 - 14 yrs Gi at 15 Aug…" at bounding box center [337, 85] width 188 height 15
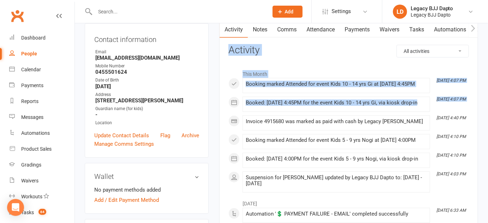
drag, startPoint x: 223, startPoint y: 55, endPoint x: 272, endPoint y: 121, distance: 82.9
click at [272, 112] on li "Aug 15, 4:07 PM Booked: 15 Aug 2025 at 4:45PM for the event Kids 10 - 14 yrs Gi…" at bounding box center [337, 104] width 188 height 15
drag, startPoint x: 272, startPoint y: 121, endPoint x: 222, endPoint y: 44, distance: 91.7
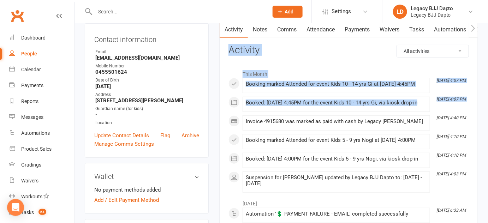
drag, startPoint x: 222, startPoint y: 44, endPoint x: 272, endPoint y: 113, distance: 84.6
click at [272, 106] on div "Booked: 15 Aug 2025 at 4:45PM for the event Kids 10 - 14 yrs Gi, via kiosk drop…" at bounding box center [336, 103] width 181 height 6
drag, startPoint x: 272, startPoint y: 113, endPoint x: 215, endPoint y: 49, distance: 85.8
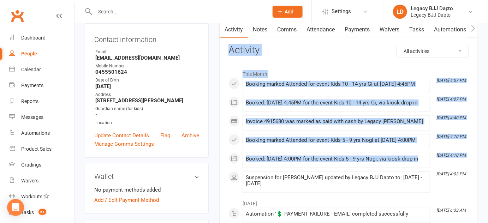
drag, startPoint x: 215, startPoint y: 49, endPoint x: 276, endPoint y: 179, distance: 143.5
click at [275, 162] on div "Booked: 14 Aug 2025 at 4:00PM for the event Kids 5 - 9 yrs Nogi, via kiosk drop…" at bounding box center [336, 159] width 181 height 6
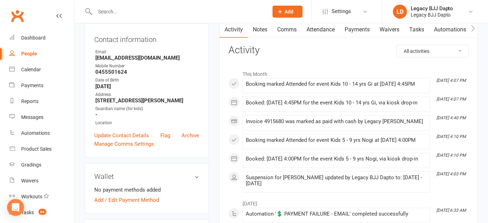
click at [300, 165] on div "Booked: 14 Aug 2025 at 4:00PM for the event Kids 5 - 9 yrs Nogi, via kiosk drop…" at bounding box center [336, 160] width 181 height 9
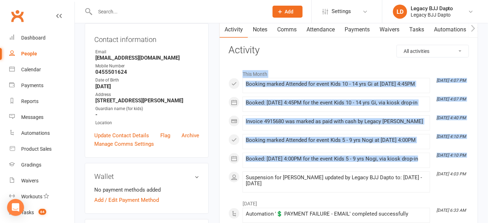
drag, startPoint x: 300, startPoint y: 185, endPoint x: 317, endPoint y: 43, distance: 142.6
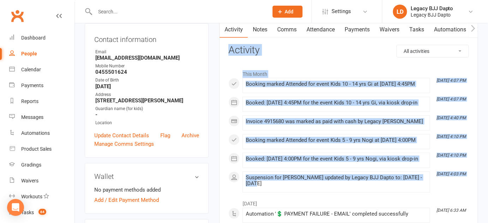
drag, startPoint x: 226, startPoint y: 50, endPoint x: 428, endPoint y: 202, distance: 253.0
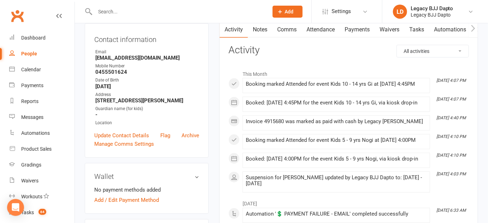
click at [428, 193] on li "Aug 14, 4:03 PM Suspension for Jamal Beri updated by Legacy BJJ Dapto to: 16 Ju…" at bounding box center [337, 182] width 188 height 21
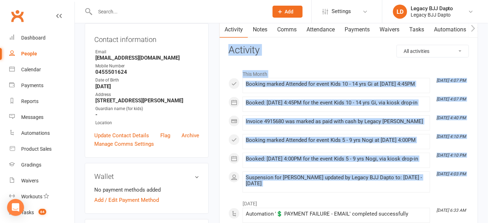
drag, startPoint x: 428, startPoint y: 208, endPoint x: 232, endPoint y: 52, distance: 250.9
click at [232, 52] on h3 "Activity" at bounding box center [348, 50] width 240 height 11
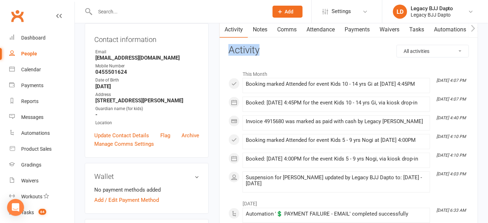
click at [232, 52] on h3 "Activity" at bounding box center [348, 50] width 240 height 11
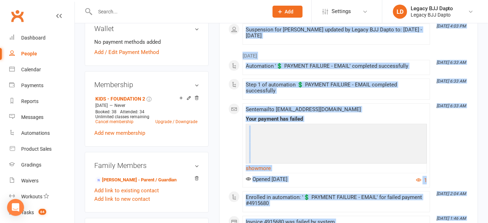
scroll to position [291, 0]
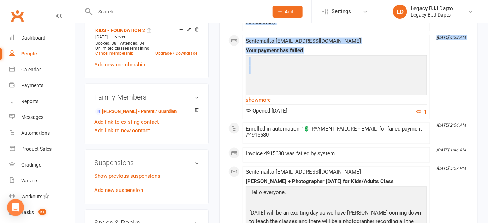
drag, startPoint x: 222, startPoint y: 47, endPoint x: 345, endPoint y: 89, distance: 129.9
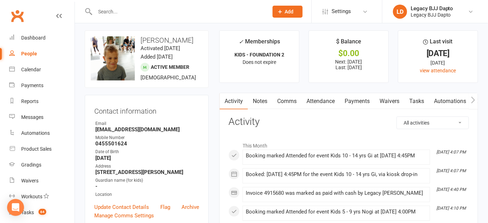
scroll to position [0, 0]
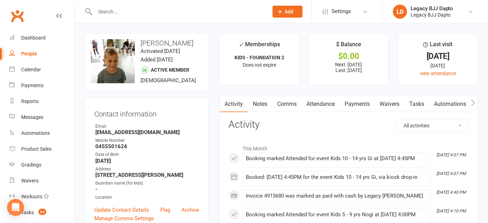
click at [233, 84] on li "✓ Memberships KIDS - FOUNDATION 2 Does not expire" at bounding box center [259, 59] width 80 height 53
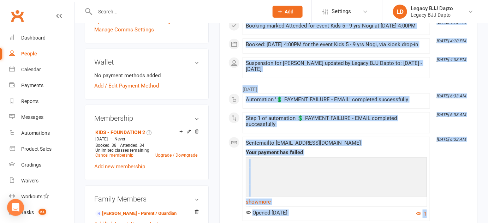
scroll to position [226, 0]
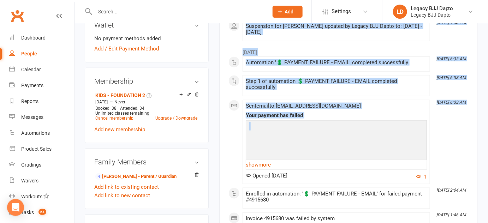
drag, startPoint x: 233, startPoint y: 84, endPoint x: 450, endPoint y: 136, distance: 223.1
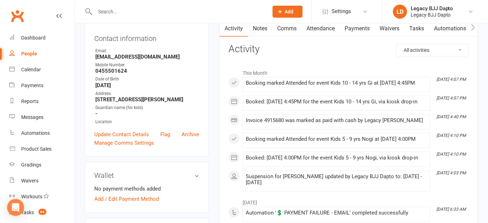
scroll to position [0, 0]
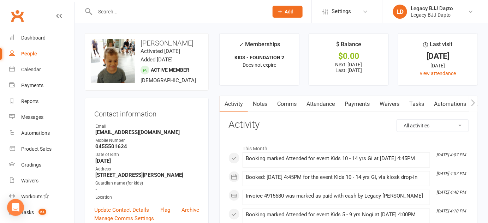
click at [246, 66] on span "Does not expire" at bounding box center [260, 65] width 34 height 6
click at [252, 73] on li "✓ Memberships KIDS - FOUNDATION 2 Does not expire" at bounding box center [259, 59] width 80 height 53
click at [228, 37] on li "✓ Memberships KIDS - FOUNDATION 2 Does not expire" at bounding box center [259, 59] width 80 height 53
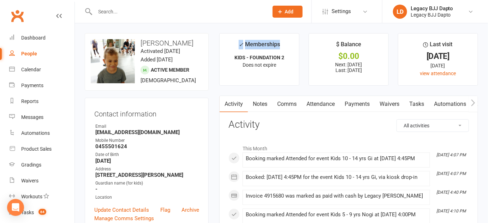
click at [228, 37] on li "✓ Memberships KIDS - FOUNDATION 2 Does not expire" at bounding box center [259, 59] width 80 height 53
drag, startPoint x: 228, startPoint y: 37, endPoint x: 242, endPoint y: 54, distance: 22.2
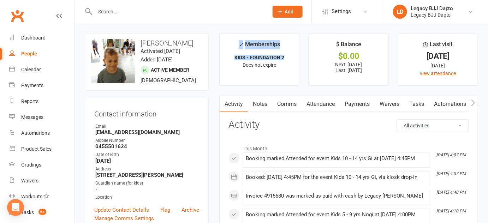
click at [242, 54] on li "✓ Memberships KIDS - FOUNDATION 2 Does not expire" at bounding box center [259, 59] width 80 height 53
click at [242, 55] on strong "KIDS - FOUNDATION 2" at bounding box center [259, 58] width 50 height 6
drag, startPoint x: 242, startPoint y: 54, endPoint x: 230, endPoint y: 38, distance: 20.2
click at [230, 38] on li "✓ Memberships KIDS - FOUNDATION 2 Does not expire" at bounding box center [259, 59] width 80 height 53
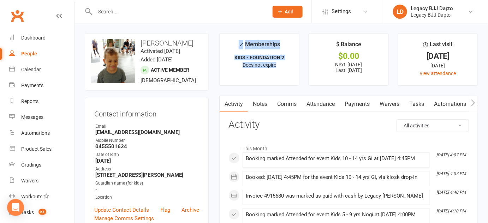
drag, startPoint x: 230, startPoint y: 38, endPoint x: 266, endPoint y: 66, distance: 45.6
click at [266, 66] on li "✓ Memberships KIDS - FOUNDATION 2 Does not expire" at bounding box center [259, 59] width 80 height 53
click at [266, 66] on span "Does not expire" at bounding box center [260, 65] width 34 height 6
click at [234, 41] on li "✓ Memberships KIDS - FOUNDATION 2 Does not expire" at bounding box center [259, 59] width 80 height 53
drag, startPoint x: 234, startPoint y: 41, endPoint x: 277, endPoint y: 66, distance: 49.7
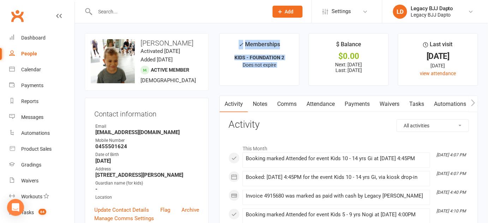
click at [277, 66] on li "✓ Memberships KIDS - FOUNDATION 2 Does not expire" at bounding box center [259, 59] width 80 height 53
click at [277, 66] on p "Does not expire" at bounding box center [259, 65] width 67 height 6
drag, startPoint x: 277, startPoint y: 66, endPoint x: 222, endPoint y: 31, distance: 65.1
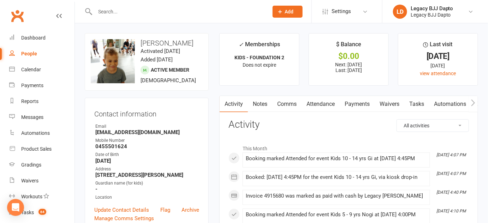
drag, startPoint x: 222, startPoint y: 31, endPoint x: 278, endPoint y: 74, distance: 70.4
click at [278, 74] on li "✓ Memberships KIDS - FOUNDATION 2 Does not expire" at bounding box center [259, 59] width 80 height 53
click at [274, 67] on span "Does not expire" at bounding box center [260, 65] width 34 height 6
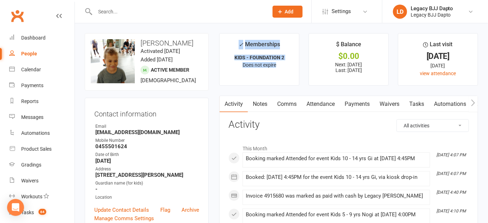
drag, startPoint x: 274, startPoint y: 67, endPoint x: 240, endPoint y: 39, distance: 44.1
click at [240, 39] on li "✓ Memberships KIDS - FOUNDATION 2 Does not expire" at bounding box center [259, 59] width 80 height 53
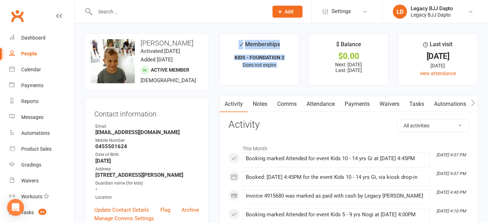
drag, startPoint x: 240, startPoint y: 39, endPoint x: 273, endPoint y: 69, distance: 44.0
click at [273, 69] on li "✓ Memberships KIDS - FOUNDATION 2 Does not expire" at bounding box center [259, 59] width 80 height 53
click at [280, 67] on li "✓ Memberships KIDS - FOUNDATION 2 Does not expire" at bounding box center [259, 59] width 80 height 53
click at [239, 49] on div "✓ Memberships" at bounding box center [259, 46] width 41 height 13
click at [238, 46] on li "✓ Memberships KIDS - FOUNDATION 2 Does not expire" at bounding box center [259, 59] width 80 height 53
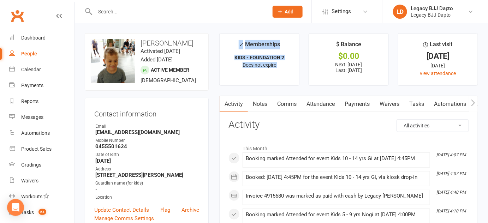
drag, startPoint x: 238, startPoint y: 46, endPoint x: 279, endPoint y: 71, distance: 48.1
click at [279, 71] on li "✓ Memberships KIDS - FOUNDATION 2 Does not expire" at bounding box center [259, 59] width 80 height 53
drag, startPoint x: 279, startPoint y: 71, endPoint x: 236, endPoint y: 41, distance: 52.3
click at [236, 41] on li "✓ Memberships KIDS - FOUNDATION 2 Does not expire" at bounding box center [259, 59] width 80 height 53
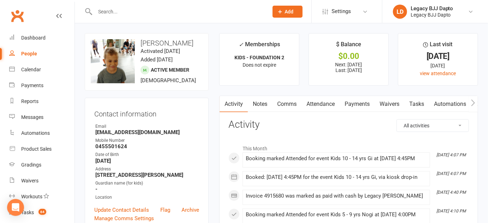
click at [236, 41] on li "✓ Memberships KIDS - FOUNDATION 2 Does not expire" at bounding box center [259, 59] width 80 height 53
drag, startPoint x: 236, startPoint y: 41, endPoint x: 280, endPoint y: 66, distance: 50.9
click at [280, 66] on li "✓ Memberships KIDS - FOUNDATION 2 Does not expire" at bounding box center [259, 59] width 80 height 53
click at [289, 72] on li "✓ Memberships KIDS - FOUNDATION 2 Does not expire" at bounding box center [259, 59] width 80 height 53
click at [287, 72] on li "✓ Memberships KIDS - FOUNDATION 2 Does not expire" at bounding box center [259, 59] width 80 height 53
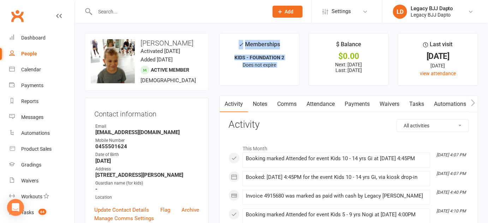
drag, startPoint x: 288, startPoint y: 72, endPoint x: 253, endPoint y: 32, distance: 52.8
drag, startPoint x: 253, startPoint y: 32, endPoint x: 282, endPoint y: 64, distance: 43.0
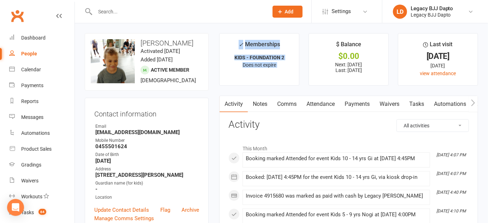
click at [283, 71] on li "✓ Memberships KIDS - FOUNDATION 2 Does not expire" at bounding box center [259, 59] width 80 height 53
drag, startPoint x: 283, startPoint y: 71, endPoint x: 257, endPoint y: 48, distance: 34.3
click at [257, 48] on li "✓ Memberships KIDS - FOUNDATION 2 Does not expire" at bounding box center [259, 59] width 80 height 53
click at [257, 48] on div "✓ Memberships" at bounding box center [259, 46] width 41 height 13
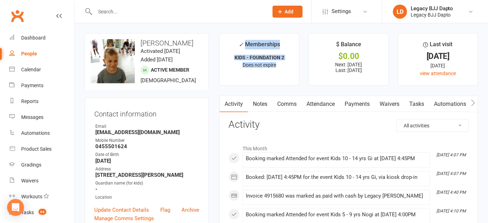
drag, startPoint x: 257, startPoint y: 48, endPoint x: 272, endPoint y: 66, distance: 23.3
click at [272, 66] on li "✓ Memberships KIDS - FOUNDATION 2 Does not expire" at bounding box center [259, 59] width 80 height 53
click at [283, 73] on li "✓ Memberships KIDS - FOUNDATION 2 Does not expire" at bounding box center [259, 59] width 80 height 53
drag, startPoint x: 283, startPoint y: 73, endPoint x: 227, endPoint y: 36, distance: 67.1
click at [227, 36] on li "✓ Memberships KIDS - FOUNDATION 2 Does not expire" at bounding box center [259, 59] width 80 height 53
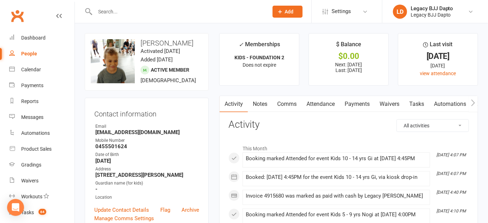
click at [227, 36] on li "✓ Memberships KIDS - FOUNDATION 2 Does not expire" at bounding box center [259, 59] width 80 height 53
drag, startPoint x: 227, startPoint y: 36, endPoint x: 292, endPoint y: 69, distance: 72.2
click at [292, 69] on li "✓ Memberships KIDS - FOUNDATION 2 Does not expire" at bounding box center [259, 59] width 80 height 53
drag, startPoint x: 292, startPoint y: 69, endPoint x: 239, endPoint y: 44, distance: 58.1
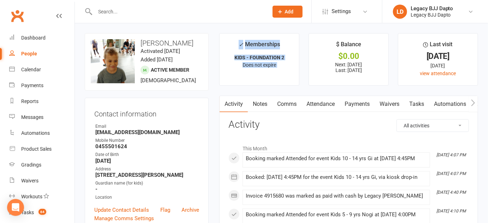
click at [239, 44] on li "✓ Memberships KIDS - FOUNDATION 2 Does not expire" at bounding box center [259, 59] width 80 height 53
click at [239, 38] on li "✓ Memberships KIDS - FOUNDATION 2 Does not expire" at bounding box center [259, 59] width 80 height 53
drag, startPoint x: 239, startPoint y: 38, endPoint x: 277, endPoint y: 65, distance: 46.4
click at [277, 65] on li "✓ Memberships KIDS - FOUNDATION 2 Does not expire" at bounding box center [259, 59] width 80 height 53
click at [277, 65] on p "Does not expire" at bounding box center [259, 65] width 67 height 6
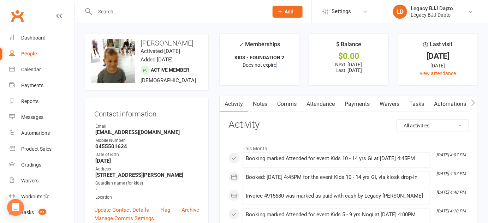
click at [277, 65] on p "Does not expire" at bounding box center [259, 65] width 67 height 6
click at [240, 36] on li "✓ Memberships KIDS - FOUNDATION 2 Does not expire" at bounding box center [259, 59] width 80 height 53
drag, startPoint x: 240, startPoint y: 36, endPoint x: 283, endPoint y: 66, distance: 52.5
click at [283, 66] on li "✓ Memberships KIDS - FOUNDATION 2 Does not expire" at bounding box center [259, 59] width 80 height 53
click at [283, 66] on p "Does not expire" at bounding box center [259, 65] width 67 height 6
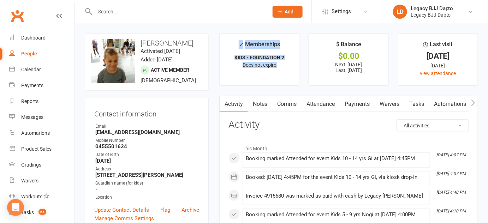
drag, startPoint x: 283, startPoint y: 66, endPoint x: 238, endPoint y: 40, distance: 52.3
click at [238, 40] on li "✓ Memberships KIDS - FOUNDATION 2 Does not expire" at bounding box center [259, 59] width 80 height 53
drag, startPoint x: 238, startPoint y: 40, endPoint x: 285, endPoint y: 69, distance: 55.3
click at [285, 69] on li "✓ Memberships KIDS - FOUNDATION 2 Does not expire" at bounding box center [259, 59] width 80 height 53
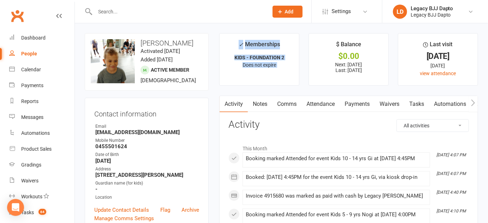
click at [285, 69] on li "✓ Memberships KIDS - FOUNDATION 2 Does not expire" at bounding box center [259, 59] width 80 height 53
click at [277, 60] on strong "KIDS - FOUNDATION 2" at bounding box center [259, 58] width 50 height 6
drag, startPoint x: 278, startPoint y: 60, endPoint x: 283, endPoint y: 65, distance: 6.7
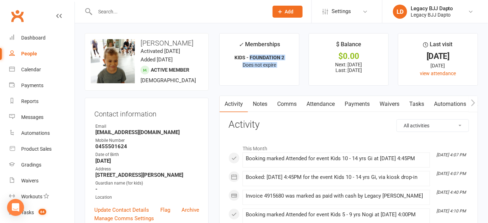
click at [283, 65] on li "✓ Memberships KIDS - FOUNDATION 2 Does not expire" at bounding box center [259, 59] width 80 height 53
click at [283, 65] on p "Does not expire" at bounding box center [259, 65] width 67 height 6
drag, startPoint x: 283, startPoint y: 65, endPoint x: 237, endPoint y: 37, distance: 52.9
click at [237, 37] on li "✓ Memberships KIDS - FOUNDATION 2 Does not expire" at bounding box center [259, 59] width 80 height 53
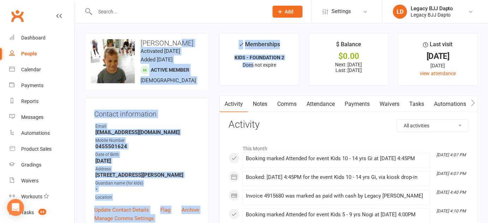
drag, startPoint x: 207, startPoint y: 31, endPoint x: 239, endPoint y: 71, distance: 51.0
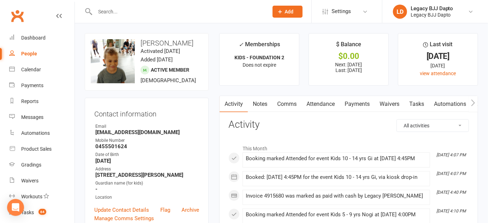
click at [263, 79] on li "✓ Memberships KIDS - FOUNDATION 2 Does not expire" at bounding box center [259, 59] width 80 height 53
drag, startPoint x: 263, startPoint y: 79, endPoint x: 224, endPoint y: 32, distance: 60.9
drag, startPoint x: 224, startPoint y: 32, endPoint x: 262, endPoint y: 70, distance: 53.9
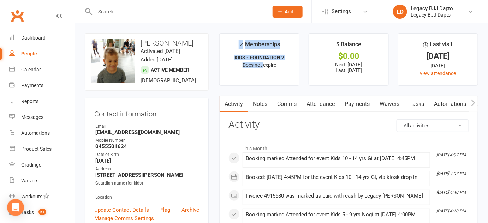
click at [262, 70] on li "✓ Memberships KIDS - FOUNDATION 2 Does not expire" at bounding box center [259, 59] width 80 height 53
drag, startPoint x: 262, startPoint y: 70, endPoint x: 268, endPoint y: 74, distance: 7.6
click at [268, 74] on li "✓ Memberships KIDS - FOUNDATION 2 Does not expire" at bounding box center [259, 59] width 80 height 53
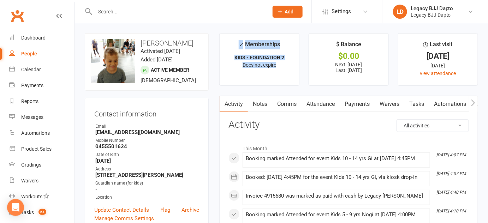
drag, startPoint x: 268, startPoint y: 74, endPoint x: 242, endPoint y: 37, distance: 46.1
click at [242, 37] on li "✓ Memberships KIDS - FOUNDATION 2 Does not expire" at bounding box center [259, 59] width 80 height 53
drag, startPoint x: 242, startPoint y: 37, endPoint x: 272, endPoint y: 81, distance: 53.9
click at [272, 81] on li "✓ Memberships KIDS - FOUNDATION 2 Does not expire" at bounding box center [259, 59] width 80 height 53
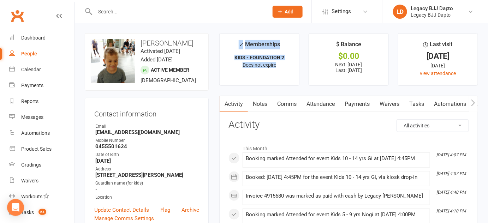
click at [265, 83] on li "✓ Memberships KIDS - FOUNDATION 2 Does not expire" at bounding box center [259, 59] width 80 height 53
click at [279, 64] on p "Does not expire" at bounding box center [259, 65] width 67 height 6
drag, startPoint x: 279, startPoint y: 64, endPoint x: 249, endPoint y: 34, distance: 42.5
click at [249, 34] on li "✓ Memberships KIDS - FOUNDATION 2 Does not expire" at bounding box center [259, 59] width 80 height 53
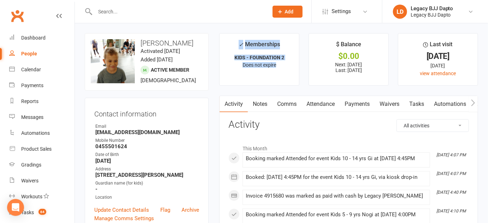
drag, startPoint x: 249, startPoint y: 34, endPoint x: 267, endPoint y: 76, distance: 46.2
click at [267, 76] on li "✓ Memberships KIDS - FOUNDATION 2 Does not expire" at bounding box center [259, 59] width 80 height 53
drag, startPoint x: 267, startPoint y: 76, endPoint x: 252, endPoint y: 28, distance: 51.0
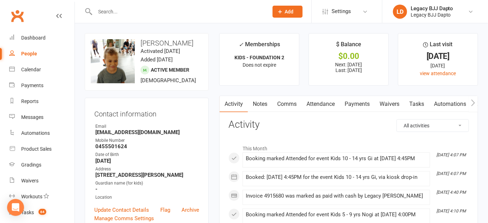
drag, startPoint x: 252, startPoint y: 28, endPoint x: 259, endPoint y: 73, distance: 46.4
click at [259, 73] on li "✓ Memberships KIDS - FOUNDATION 2 Does not expire" at bounding box center [259, 59] width 80 height 53
click at [257, 73] on li "✓ Memberships KIDS - FOUNDATION 2 Does not expire" at bounding box center [259, 59] width 80 height 53
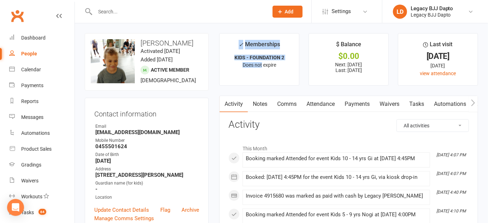
drag, startPoint x: 257, startPoint y: 73, endPoint x: 240, endPoint y: 43, distance: 34.5
click at [240, 43] on li "✓ Memberships KIDS - FOUNDATION 2 Does not expire" at bounding box center [259, 59] width 80 height 53
click at [240, 43] on icon "✓" at bounding box center [241, 44] width 5 height 7
drag, startPoint x: 240, startPoint y: 43, endPoint x: 276, endPoint y: 78, distance: 50.2
click at [276, 78] on li "✓ Memberships KIDS - FOUNDATION 2 Does not expire" at bounding box center [259, 59] width 80 height 53
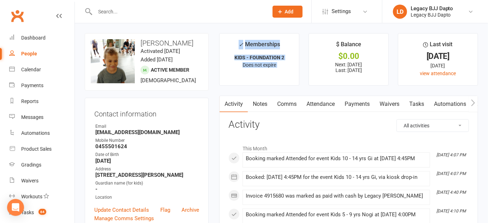
click at [276, 78] on li "✓ Memberships KIDS - FOUNDATION 2 Does not expire" at bounding box center [259, 59] width 80 height 53
drag, startPoint x: 276, startPoint y: 78, endPoint x: 245, endPoint y: 38, distance: 50.6
click at [245, 38] on li "✓ Memberships KIDS - FOUNDATION 2 Does not expire" at bounding box center [259, 59] width 80 height 53
drag, startPoint x: 245, startPoint y: 38, endPoint x: 262, endPoint y: 68, distance: 34.0
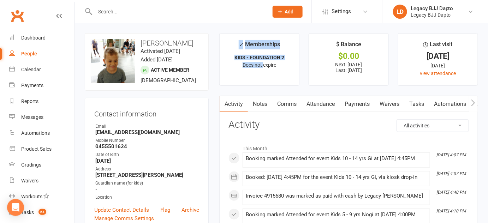
click at [262, 68] on li "✓ Memberships KIDS - FOUNDATION 2 Does not expire" at bounding box center [259, 59] width 80 height 53
drag, startPoint x: 262, startPoint y: 68, endPoint x: 237, endPoint y: 35, distance: 41.0
click at [237, 35] on li "✓ Memberships KIDS - FOUNDATION 2 Does not expire" at bounding box center [259, 59] width 80 height 53
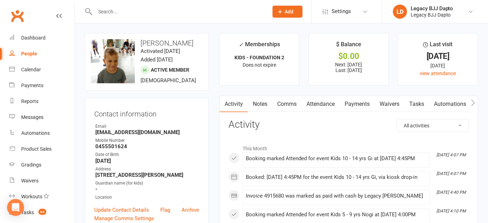
click at [237, 35] on li "✓ Memberships KIDS - FOUNDATION 2 Does not expire" at bounding box center [259, 59] width 80 height 53
drag, startPoint x: 237, startPoint y: 35, endPoint x: 277, endPoint y: 67, distance: 51.3
click at [277, 67] on li "✓ Memberships KIDS - FOUNDATION 2 Does not expire" at bounding box center [259, 59] width 80 height 53
click at [277, 67] on p "Does not expire" at bounding box center [259, 65] width 67 height 6
drag, startPoint x: 277, startPoint y: 67, endPoint x: 251, endPoint y: 43, distance: 35.0
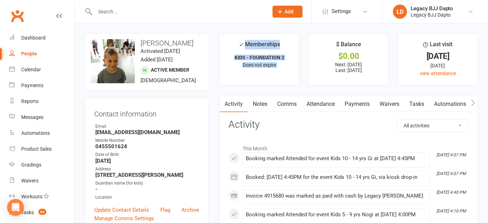
click at [251, 43] on li "✓ Memberships KIDS - FOUNDATION 2 Does not expire" at bounding box center [259, 59] width 80 height 53
click at [251, 43] on div "✓ Memberships" at bounding box center [259, 46] width 41 height 13
drag, startPoint x: 251, startPoint y: 43, endPoint x: 260, endPoint y: 59, distance: 17.9
click at [260, 59] on li "✓ Memberships KIDS - FOUNDATION 2 Does not expire" at bounding box center [259, 59] width 80 height 53
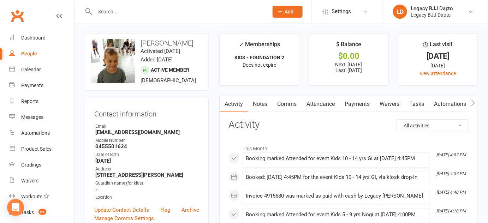
click at [266, 70] on li "✓ Memberships KIDS - FOUNDATION 2 Does not expire" at bounding box center [259, 59] width 80 height 53
drag, startPoint x: 266, startPoint y: 70, endPoint x: 233, endPoint y: 28, distance: 53.2
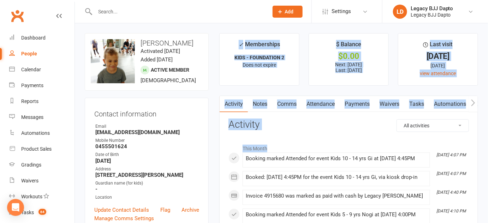
drag, startPoint x: 233, startPoint y: 28, endPoint x: 408, endPoint y: 137, distance: 205.3
click at [340, 129] on h3 "Activity" at bounding box center [348, 124] width 240 height 11
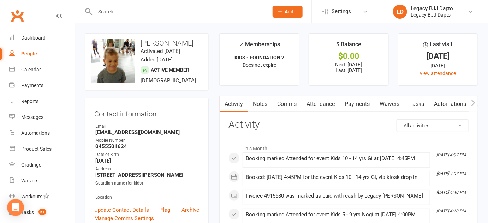
click at [293, 124] on h3 "Activity" at bounding box center [348, 124] width 240 height 11
drag, startPoint x: 293, startPoint y: 124, endPoint x: 218, endPoint y: 124, distance: 75.6
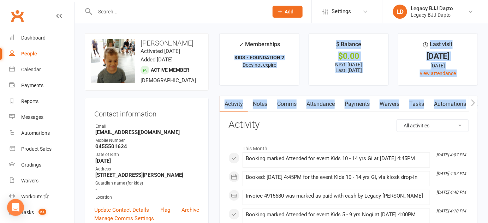
drag, startPoint x: 248, startPoint y: 90, endPoint x: 237, endPoint y: 55, distance: 36.4
click at [237, 55] on strong "KIDS - FOUNDATION 2" at bounding box center [259, 58] width 50 height 6
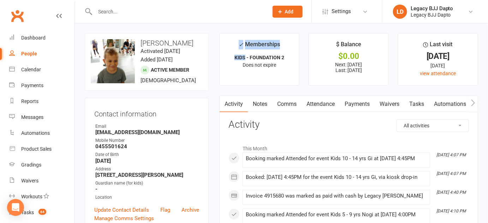
drag, startPoint x: 237, startPoint y: 55, endPoint x: 239, endPoint y: 43, distance: 12.2
click at [239, 43] on li "✓ Memberships KIDS - FOUNDATION 2 Does not expire" at bounding box center [259, 59] width 80 height 53
click at [239, 43] on icon "✓" at bounding box center [241, 44] width 5 height 7
drag, startPoint x: 239, startPoint y: 43, endPoint x: 276, endPoint y: 70, distance: 45.6
click at [276, 70] on li "✓ Memberships KIDS - FOUNDATION 2 Does not expire" at bounding box center [259, 59] width 80 height 53
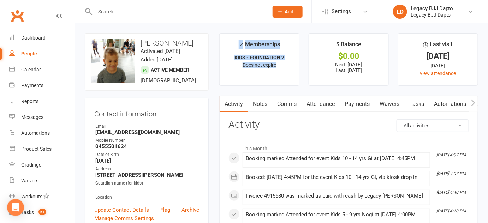
click at [276, 70] on li "✓ Memberships KIDS - FOUNDATION 2 Does not expire" at bounding box center [259, 59] width 80 height 53
drag, startPoint x: 276, startPoint y: 70, endPoint x: 240, endPoint y: 46, distance: 43.2
click at [240, 46] on li "✓ Memberships KIDS - FOUNDATION 2 Does not expire" at bounding box center [259, 59] width 80 height 53
click at [240, 46] on icon "✓" at bounding box center [241, 44] width 5 height 7
drag, startPoint x: 240, startPoint y: 46, endPoint x: 279, endPoint y: 62, distance: 42.4
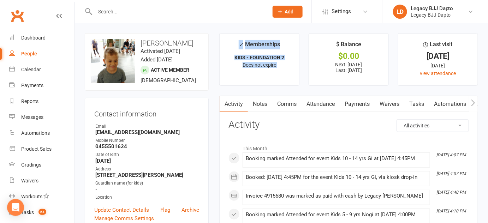
click at [279, 62] on li "✓ Memberships KIDS - FOUNDATION 2 Does not expire" at bounding box center [259, 59] width 80 height 53
click at [279, 62] on p "Does not expire" at bounding box center [259, 65] width 67 height 6
drag, startPoint x: 279, startPoint y: 62, endPoint x: 237, endPoint y: 38, distance: 49.0
click at [237, 38] on li "✓ Memberships KIDS - FOUNDATION 2 Does not expire" at bounding box center [259, 59] width 80 height 53
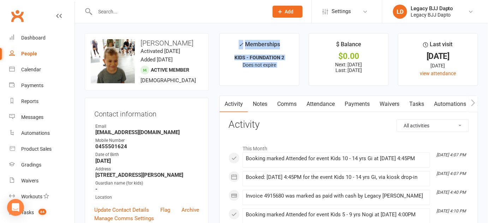
drag, startPoint x: 237, startPoint y: 38, endPoint x: 279, endPoint y: 66, distance: 50.5
click at [279, 66] on li "✓ Memberships KIDS - FOUNDATION 2 Does not expire" at bounding box center [259, 59] width 80 height 53
click at [279, 66] on p "Does not expire" at bounding box center [259, 65] width 67 height 6
drag, startPoint x: 279, startPoint y: 66, endPoint x: 243, endPoint y: 45, distance: 41.9
click at [243, 45] on li "✓ Memberships KIDS - FOUNDATION 2 Does not expire" at bounding box center [259, 59] width 80 height 53
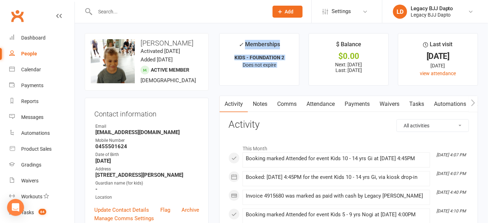
click at [243, 45] on icon "✓" at bounding box center [241, 44] width 5 height 7
click at [237, 45] on li "✓ Memberships KIDS - FOUNDATION 2 Does not expire" at bounding box center [259, 59] width 80 height 53
drag, startPoint x: 237, startPoint y: 45, endPoint x: 275, endPoint y: 77, distance: 50.1
click at [275, 77] on li "✓ Memberships KIDS - FOUNDATION 2 Does not expire" at bounding box center [259, 59] width 80 height 53
click at [275, 69] on li "✓ Memberships KIDS - FOUNDATION 2 Does not expire" at bounding box center [259, 59] width 80 height 53
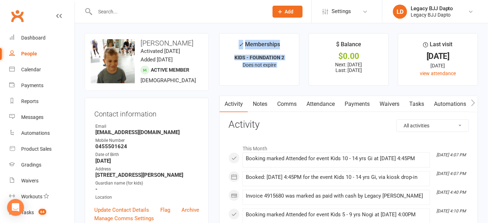
drag, startPoint x: 275, startPoint y: 69, endPoint x: 233, endPoint y: 42, distance: 50.2
click at [233, 42] on li "✓ Memberships KIDS - FOUNDATION 2 Does not expire" at bounding box center [259, 59] width 80 height 53
click at [235, 45] on li "✓ Memberships KIDS - FOUNDATION 2 Does not expire" at bounding box center [259, 59] width 80 height 53
drag, startPoint x: 235, startPoint y: 45, endPoint x: 280, endPoint y: 64, distance: 48.1
click at [280, 64] on li "✓ Memberships KIDS - FOUNDATION 2 Does not expire" at bounding box center [259, 59] width 80 height 53
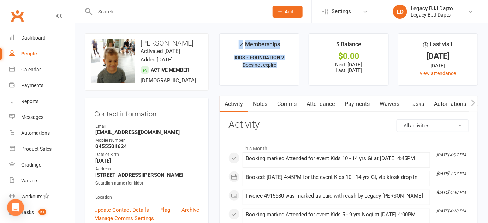
click at [280, 64] on p "Does not expire" at bounding box center [259, 65] width 67 height 6
drag, startPoint x: 280, startPoint y: 64, endPoint x: 240, endPoint y: 34, distance: 49.7
click at [240, 34] on li "✓ Memberships KIDS - FOUNDATION 2 Does not expire" at bounding box center [259, 59] width 80 height 53
drag, startPoint x: 240, startPoint y: 34, endPoint x: 285, endPoint y: 64, distance: 54.6
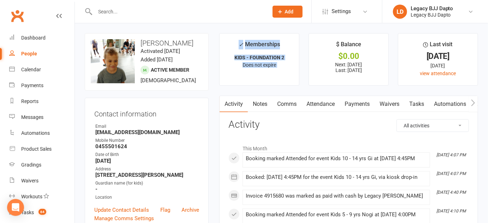
click at [285, 64] on li "✓ Memberships KIDS - FOUNDATION 2 Does not expire" at bounding box center [259, 59] width 80 height 53
click at [285, 64] on p "Does not expire" at bounding box center [259, 65] width 67 height 6
drag, startPoint x: 285, startPoint y: 64, endPoint x: 242, endPoint y: 39, distance: 49.8
click at [242, 39] on li "✓ Memberships KIDS - FOUNDATION 2 Does not expire" at bounding box center [259, 59] width 80 height 53
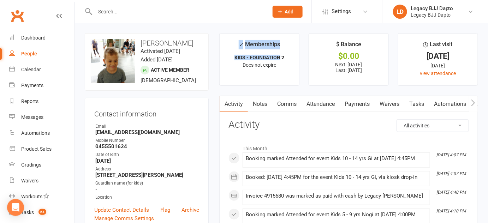
drag, startPoint x: 242, startPoint y: 39, endPoint x: 255, endPoint y: 56, distance: 21.0
click at [255, 56] on li "✓ Memberships KIDS - FOUNDATION 2 Does not expire" at bounding box center [259, 59] width 80 height 53
click at [255, 56] on strong "KIDS - FOUNDATION 2" at bounding box center [259, 58] width 50 height 6
drag, startPoint x: 232, startPoint y: 55, endPoint x: 251, endPoint y: 56, distance: 18.7
click at [251, 56] on p "KIDS - FOUNDATION 2" at bounding box center [259, 58] width 67 height 6
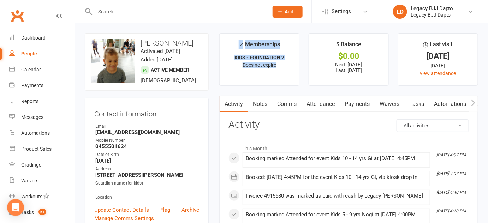
drag, startPoint x: 278, startPoint y: 67, endPoint x: 244, endPoint y: 37, distance: 44.8
click at [244, 37] on li "✓ Memberships KIDS - FOUNDATION 2 Does not expire" at bounding box center [259, 59] width 80 height 53
drag, startPoint x: 244, startPoint y: 37, endPoint x: 272, endPoint y: 65, distance: 39.2
click at [272, 65] on li "✓ Memberships KIDS - FOUNDATION 2 Does not expire" at bounding box center [259, 59] width 80 height 53
click at [238, 42] on li "✓ Memberships KIDS - FOUNDATION 2 Does not expire" at bounding box center [259, 59] width 80 height 53
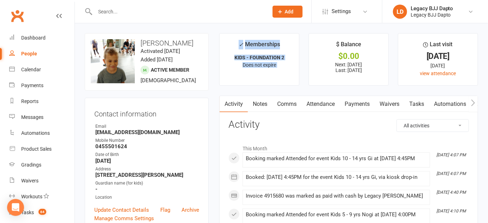
drag, startPoint x: 238, startPoint y: 42, endPoint x: 281, endPoint y: 71, distance: 51.7
click at [281, 71] on li "✓ Memberships KIDS - FOUNDATION 2 Does not expire" at bounding box center [259, 59] width 80 height 53
click at [282, 67] on p "Does not expire" at bounding box center [259, 65] width 67 height 6
drag, startPoint x: 282, startPoint y: 67, endPoint x: 254, endPoint y: 37, distance: 41.2
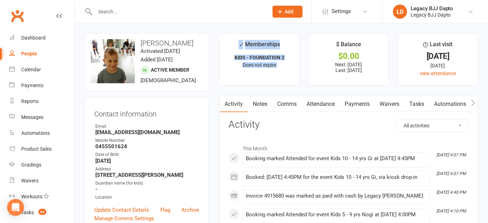
click at [254, 37] on li "✓ Memberships KIDS - FOUNDATION 2 Does not expire" at bounding box center [259, 59] width 80 height 53
drag, startPoint x: 254, startPoint y: 37, endPoint x: 279, endPoint y: 63, distance: 36.0
click at [279, 63] on li "✓ Memberships KIDS - FOUNDATION 2 Does not expire" at bounding box center [259, 59] width 80 height 53
click at [288, 56] on p "KIDS - FOUNDATION 2" at bounding box center [259, 58] width 67 height 6
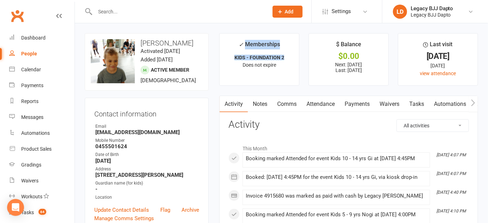
drag, startPoint x: 288, startPoint y: 56, endPoint x: 259, endPoint y: 44, distance: 31.9
click at [259, 44] on li "✓ Memberships KIDS - FOUNDATION 2 Does not expire" at bounding box center [259, 59] width 80 height 53
click at [250, 41] on div "✓ Memberships" at bounding box center [259, 46] width 41 height 13
drag, startPoint x: 250, startPoint y: 41, endPoint x: 270, endPoint y: 71, distance: 36.4
click at [270, 71] on li "✓ Memberships KIDS - FOUNDATION 2 Does not expire" at bounding box center [259, 59] width 80 height 53
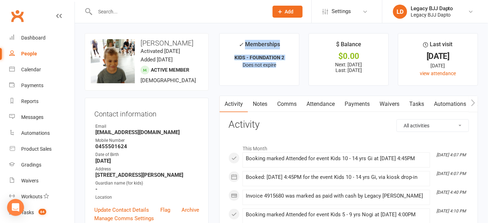
click at [270, 71] on li "✓ Memberships KIDS - FOUNDATION 2 Does not expire" at bounding box center [259, 59] width 80 height 53
drag, startPoint x: 270, startPoint y: 71, endPoint x: 229, endPoint y: 42, distance: 50.9
click at [229, 42] on li "✓ Memberships KIDS - FOUNDATION 2 Does not expire" at bounding box center [259, 59] width 80 height 53
click at [221, 34] on li "✓ Memberships KIDS - FOUNDATION 2 Does not expire" at bounding box center [259, 59] width 80 height 53
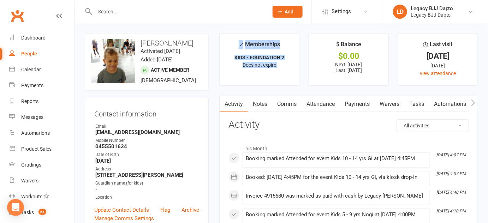
drag, startPoint x: 221, startPoint y: 35, endPoint x: 302, endPoint y: 82, distance: 94.0
click at [302, 82] on ul "✓ Memberships KIDS - FOUNDATION 2 Does not expire $ Balance $0.00 Next: 19 Aug …" at bounding box center [348, 59] width 259 height 53
click at [244, 40] on div "✓ Memberships" at bounding box center [259, 46] width 41 height 13
drag, startPoint x: 244, startPoint y: 39, endPoint x: 273, endPoint y: 66, distance: 39.2
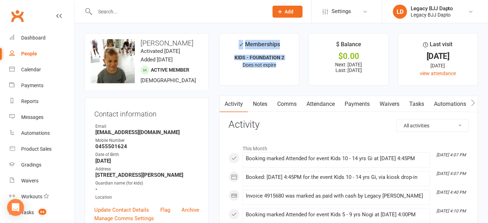
click at [273, 66] on li "✓ Memberships KIDS - FOUNDATION 2 Does not expire" at bounding box center [259, 59] width 80 height 53
click at [273, 66] on span "Does not expire" at bounding box center [260, 65] width 34 height 6
drag, startPoint x: 273, startPoint y: 66, endPoint x: 244, endPoint y: 31, distance: 45.4
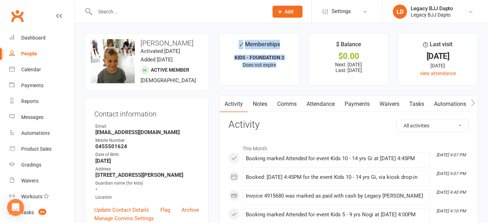
drag, startPoint x: 244, startPoint y: 31, endPoint x: 273, endPoint y: 85, distance: 61.6
click at [273, 85] on li "✓ Memberships KIDS - FOUNDATION 2 Does not expire" at bounding box center [259, 59] width 80 height 53
drag, startPoint x: 273, startPoint y: 85, endPoint x: 254, endPoint y: 43, distance: 45.7
click at [254, 43] on li "✓ Memberships KIDS - FOUNDATION 2 Does not expire" at bounding box center [259, 59] width 80 height 53
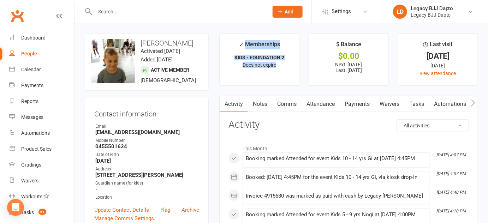
click at [225, 73] on li "✓ Memberships KIDS - FOUNDATION 2 Does not expire" at bounding box center [259, 59] width 80 height 53
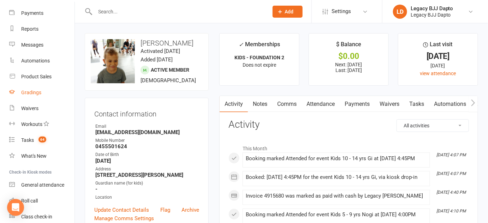
scroll to position [101, 0]
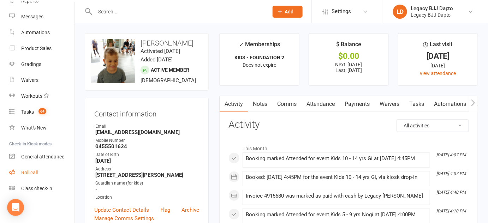
click at [33, 173] on div "Roll call" at bounding box center [29, 173] width 17 height 6
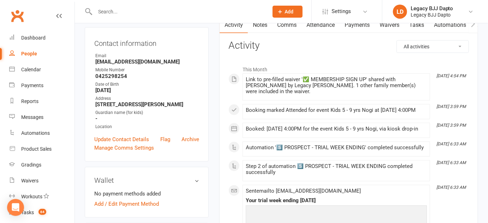
scroll to position [83, 0]
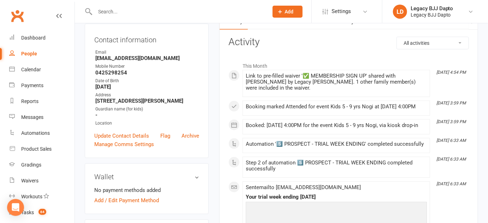
click at [97, 35] on h3 "Contact information" at bounding box center [146, 38] width 105 height 11
drag, startPoint x: 97, startPoint y: 35, endPoint x: 141, endPoint y: 34, distance: 44.2
click at [141, 34] on h3 "Contact information" at bounding box center [146, 38] width 105 height 11
click at [105, 32] on div "Contact information Owner Email jacqui_o82@hotmail.com Mobile Number 0425298254…" at bounding box center [147, 91] width 124 height 135
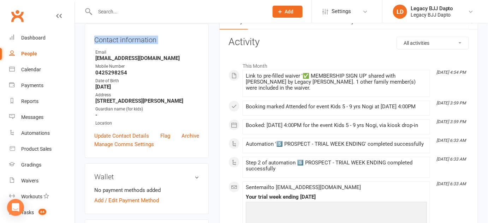
drag, startPoint x: 105, startPoint y: 32, endPoint x: 155, endPoint y: 31, distance: 50.2
click at [155, 31] on div "Contact information Owner Email jacqui_o82@hotmail.com Mobile Number 0425298254…" at bounding box center [147, 91] width 124 height 135
click at [167, 40] on h3 "Contact information" at bounding box center [146, 38] width 105 height 11
click at [140, 38] on h3 "Contact information" at bounding box center [146, 38] width 105 height 11
drag, startPoint x: 140, startPoint y: 38, endPoint x: 102, endPoint y: 40, distance: 38.5
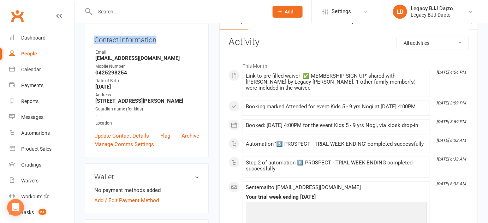
click at [102, 40] on h3 "Contact information" at bounding box center [146, 38] width 105 height 11
click at [165, 36] on h3 "Contact information" at bounding box center [146, 38] width 105 height 11
drag, startPoint x: 165, startPoint y: 36, endPoint x: 100, endPoint y: 38, distance: 65.4
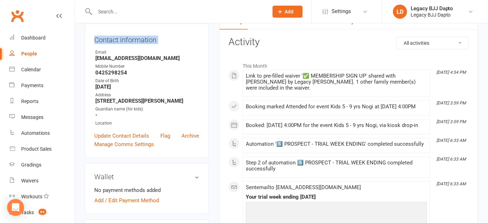
click at [100, 38] on h3 "Contact information" at bounding box center [146, 38] width 105 height 11
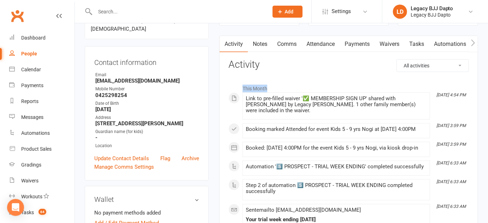
scroll to position [57, 0]
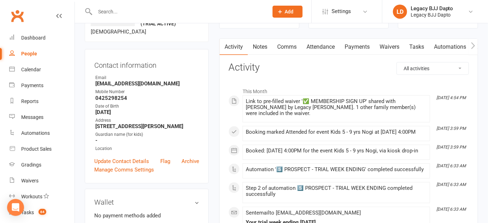
click at [253, 69] on h3 "Activity" at bounding box center [348, 67] width 240 height 11
click at [355, 44] on link "Payments" at bounding box center [357, 47] width 35 height 16
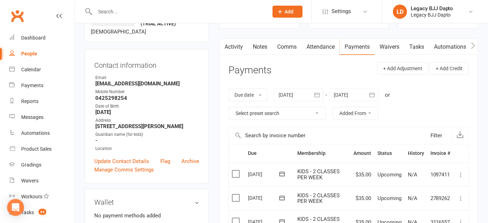
click at [385, 45] on link "Waivers" at bounding box center [390, 47] width 30 height 16
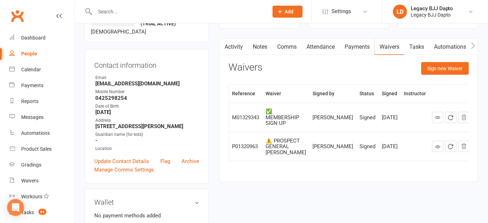
click at [280, 48] on link "Comms" at bounding box center [286, 47] width 29 height 16
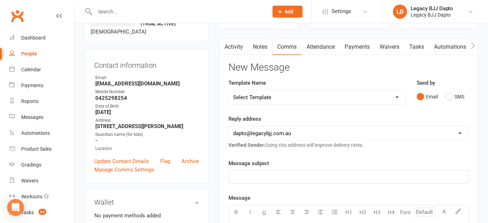
click at [250, 53] on link "Notes" at bounding box center [260, 47] width 24 height 16
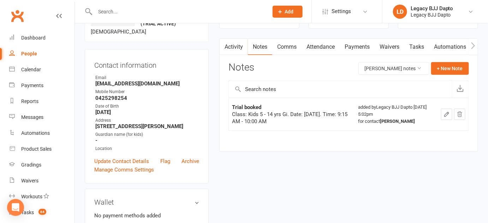
click at [225, 54] on link "Activity" at bounding box center [234, 47] width 28 height 16
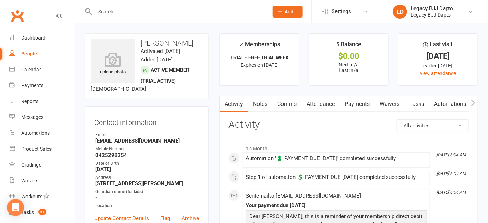
click at [31, 53] on div "People" at bounding box center [29, 54] width 16 height 6
select select "100"
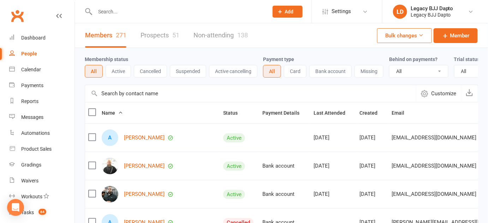
click at [38, 54] on link "People" at bounding box center [41, 54] width 65 height 16
click at [91, 60] on label "Membership status" at bounding box center [106, 60] width 43 height 6
drag, startPoint x: 91, startPoint y: 60, endPoint x: 122, endPoint y: 59, distance: 30.4
click at [122, 59] on label "Membership status" at bounding box center [106, 60] width 43 height 6
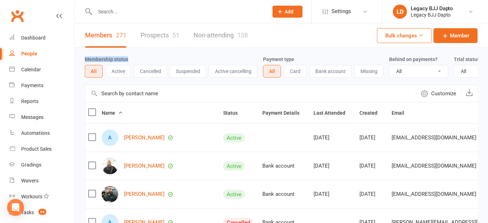
drag, startPoint x: 122, startPoint y: 59, endPoint x: 102, endPoint y: 59, distance: 19.4
click at [102, 59] on label "Membership status" at bounding box center [106, 60] width 43 height 6
click at [90, 55] on div "Membership status All Active Cancelled Suspended Active cancelling" at bounding box center [174, 66] width 178 height 23
drag, startPoint x: 90, startPoint y: 55, endPoint x: 135, endPoint y: 54, distance: 44.1
click at [135, 54] on div "Membership status All Active Cancelled Suspended Active cancelling Payment type…" at bounding box center [281, 66] width 393 height 37
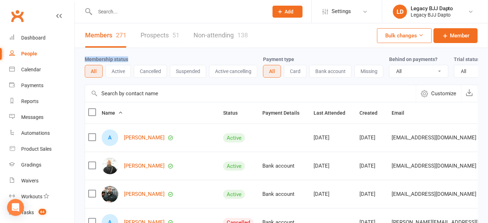
click at [135, 54] on div "Membership status All Active Cancelled Suspended Active cancelling Payment type…" at bounding box center [281, 66] width 393 height 37
drag, startPoint x: 135, startPoint y: 54, endPoint x: 92, endPoint y: 58, distance: 42.9
click at [92, 58] on div "Membership status All Active Cancelled Suspended Active cancelling Payment type…" at bounding box center [281, 66] width 393 height 37
click at [92, 58] on label "Membership status" at bounding box center [106, 60] width 43 height 6
drag, startPoint x: 92, startPoint y: 58, endPoint x: 121, endPoint y: 58, distance: 29.3
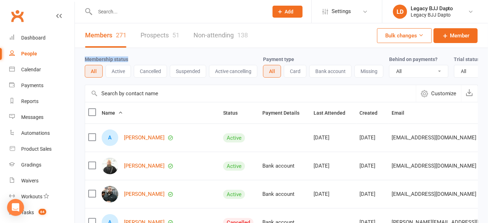
click at [121, 58] on label "Membership status" at bounding box center [106, 60] width 43 height 6
drag, startPoint x: 121, startPoint y: 58, endPoint x: 103, endPoint y: 60, distance: 18.5
click at [103, 60] on label "Membership status" at bounding box center [106, 60] width 43 height 6
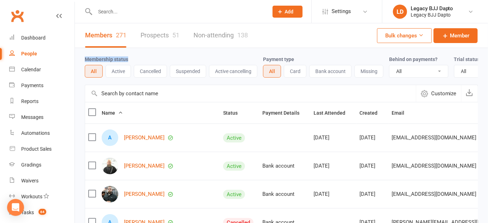
drag, startPoint x: 103, startPoint y: 60, endPoint x: 136, endPoint y: 62, distance: 33.2
click at [136, 62] on div "Membership status All Active Cancelled Suspended Active cancelling" at bounding box center [174, 66] width 178 height 23
drag, startPoint x: 136, startPoint y: 62, endPoint x: 97, endPoint y: 60, distance: 38.5
click at [97, 60] on div "Membership status All Active Cancelled Suspended Active cancelling" at bounding box center [174, 66] width 178 height 23
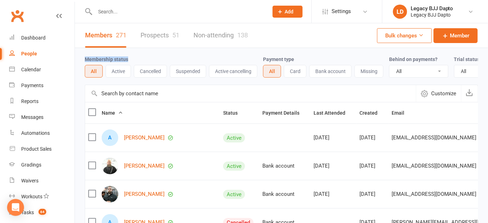
click at [103, 46] on link "Members 271" at bounding box center [105, 35] width 41 height 24
click at [145, 55] on div "Membership status All Active Cancelled Suspended Active cancelling" at bounding box center [174, 66] width 178 height 23
drag, startPoint x: 89, startPoint y: 53, endPoint x: 129, endPoint y: 58, distance: 39.9
click at [129, 58] on div "Membership status All Active Cancelled Suspended Active cancelling Payment type…" at bounding box center [281, 66] width 393 height 37
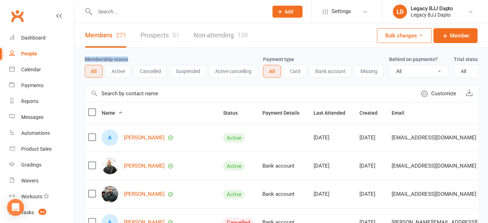
click at [127, 58] on label "Membership status" at bounding box center [106, 60] width 43 height 6
drag, startPoint x: 127, startPoint y: 58, endPoint x: 108, endPoint y: 60, distance: 19.5
click at [108, 60] on label "Membership status" at bounding box center [106, 60] width 43 height 6
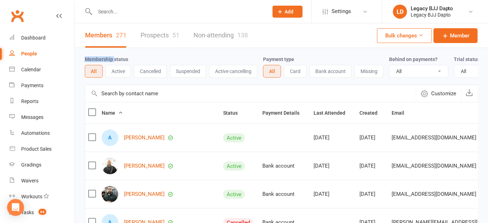
click at [108, 60] on label "Membership status" at bounding box center [106, 60] width 43 height 6
click at [124, 60] on label "Membership status" at bounding box center [106, 60] width 43 height 6
drag, startPoint x: 124, startPoint y: 60, endPoint x: 128, endPoint y: 58, distance: 4.1
click at [128, 58] on div "Membership status All Active Cancelled Suspended Active cancelling" at bounding box center [174, 66] width 178 height 23
click at [102, 57] on label "Membership status" at bounding box center [106, 60] width 43 height 6
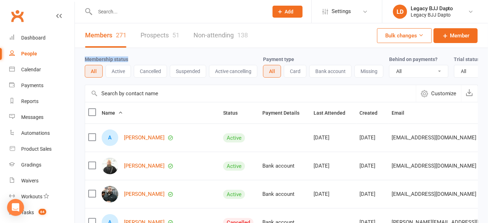
drag, startPoint x: 102, startPoint y: 57, endPoint x: 131, endPoint y: 57, distance: 28.6
click at [131, 57] on div "Membership status All Active Cancelled Suspended Active cancelling" at bounding box center [174, 66] width 178 height 23
click at [97, 58] on label "Membership status" at bounding box center [106, 60] width 43 height 6
drag, startPoint x: 97, startPoint y: 58, endPoint x: 124, endPoint y: 58, distance: 26.8
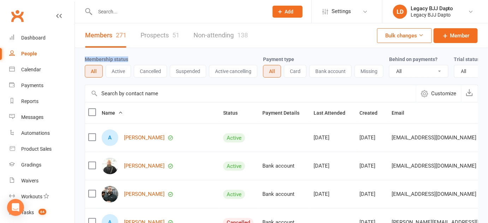
click at [124, 58] on label "Membership status" at bounding box center [106, 60] width 43 height 6
click at [102, 59] on label "Membership status" at bounding box center [106, 60] width 43 height 6
drag, startPoint x: 102, startPoint y: 59, endPoint x: 123, endPoint y: 57, distance: 21.6
click at [123, 57] on label "Membership status" at bounding box center [106, 60] width 43 height 6
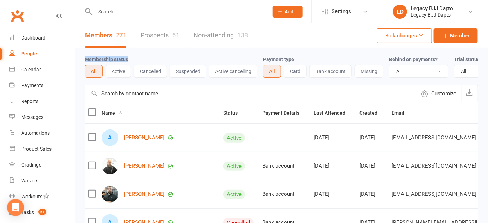
click at [123, 57] on label "Membership status" at bounding box center [106, 60] width 43 height 6
drag, startPoint x: 123, startPoint y: 57, endPoint x: 103, endPoint y: 56, distance: 20.2
click at [103, 57] on label "Membership status" at bounding box center [106, 60] width 43 height 6
click at [106, 52] on div "Membership status All Active Cancelled Suspended Active cancelling Payment type…" at bounding box center [281, 66] width 393 height 37
click at [125, 60] on label "Membership status" at bounding box center [106, 60] width 43 height 6
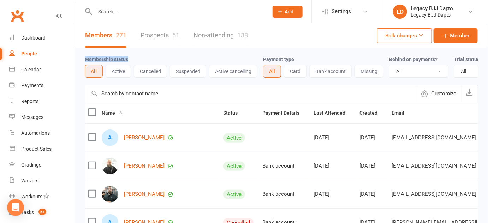
drag, startPoint x: 125, startPoint y: 60, endPoint x: 92, endPoint y: 54, distance: 33.8
click at [92, 54] on div "Membership status All Active Cancelled Suspended Active cancelling Payment type…" at bounding box center [281, 66] width 393 height 37
drag, startPoint x: 92, startPoint y: 54, endPoint x: 126, endPoint y: 61, distance: 35.3
click at [126, 61] on div "Membership status All Active Cancelled Suspended Active cancelling Payment type…" at bounding box center [281, 66] width 393 height 37
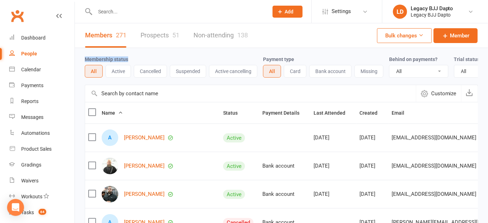
click at [138, 61] on div "Membership status All Active Cancelled Suspended Active cancelling" at bounding box center [174, 66] width 178 height 23
drag, startPoint x: 138, startPoint y: 61, endPoint x: 96, endPoint y: 58, distance: 41.9
click at [96, 58] on div "Membership status All Active Cancelled Suspended Active cancelling" at bounding box center [174, 66] width 178 height 23
click at [96, 58] on label "Membership status" at bounding box center [106, 60] width 43 height 6
drag, startPoint x: 96, startPoint y: 58, endPoint x: 129, endPoint y: 57, distance: 32.5
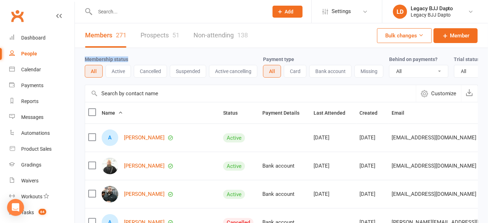
click at [129, 57] on div "Membership status All Active Cancelled Suspended Active cancelling" at bounding box center [174, 66] width 178 height 23
drag, startPoint x: 129, startPoint y: 57, endPoint x: 103, endPoint y: 59, distance: 25.1
click at [103, 59] on div "Membership status All Active Cancelled Suspended Active cancelling" at bounding box center [174, 66] width 178 height 23
click at [103, 59] on label "Membership status" at bounding box center [106, 60] width 43 height 6
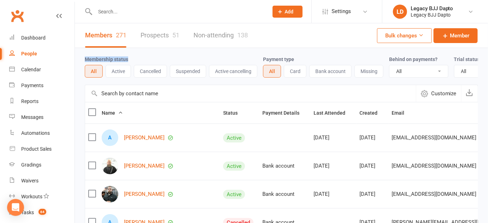
drag, startPoint x: 103, startPoint y: 59, endPoint x: 143, endPoint y: 57, distance: 39.6
click at [143, 57] on div "Membership status All Active Cancelled Suspended Active cancelling" at bounding box center [174, 66] width 178 height 23
click at [128, 56] on div "Membership status All Active Cancelled Suspended Active cancelling" at bounding box center [174, 66] width 178 height 23
click at [123, 58] on label "Membership status" at bounding box center [106, 60] width 43 height 6
drag, startPoint x: 123, startPoint y: 57, endPoint x: 130, endPoint y: 56, distance: 6.5
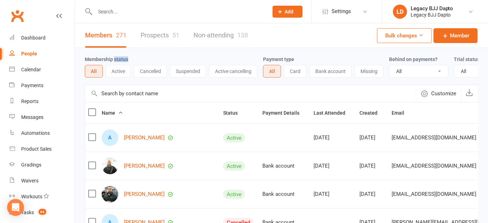
click at [130, 56] on div "Membership status All Active Cancelled Suspended Active cancelling" at bounding box center [174, 66] width 178 height 23
click at [110, 59] on label "Membership status" at bounding box center [106, 60] width 43 height 6
drag, startPoint x: 110, startPoint y: 59, endPoint x: 117, endPoint y: 59, distance: 6.4
click at [117, 59] on label "Membership status" at bounding box center [106, 60] width 43 height 6
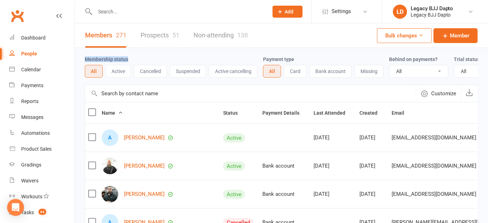
click at [117, 59] on label "Membership status" at bounding box center [106, 60] width 43 height 6
drag, startPoint x: 117, startPoint y: 59, endPoint x: 123, endPoint y: 49, distance: 11.8
click at [123, 49] on div "Membership status All Active Cancelled Suspended Active cancelling Payment type…" at bounding box center [281, 66] width 393 height 37
click at [112, 49] on div "Membership status All Active Cancelled Suspended Active cancelling Payment type…" at bounding box center [281, 66] width 393 height 37
click at [95, 62] on label "Membership status" at bounding box center [106, 60] width 43 height 6
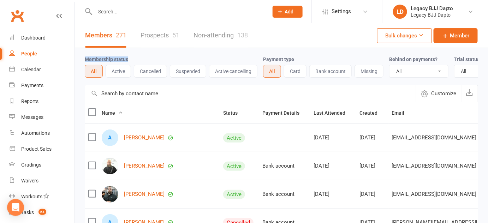
drag, startPoint x: 95, startPoint y: 62, endPoint x: 133, endPoint y: 55, distance: 39.4
click at [133, 55] on div "Membership status All Active Cancelled Suspended Active cancelling" at bounding box center [174, 66] width 178 height 23
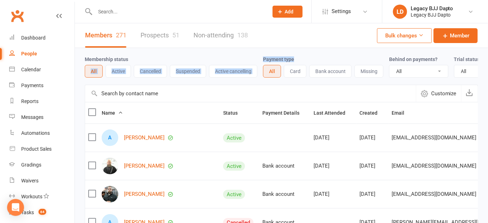
drag, startPoint x: 260, startPoint y: 59, endPoint x: 321, endPoint y: 59, distance: 61.1
click at [321, 59] on div "Membership status All Active Cancelled Suspended Active cancelling Payment type…" at bounding box center [281, 66] width 393 height 23
click at [307, 53] on div "Membership status All Active Cancelled Suspended Active cancelling Payment type…" at bounding box center [281, 66] width 393 height 37
drag, startPoint x: 307, startPoint y: 53, endPoint x: 239, endPoint y: 60, distance: 68.1
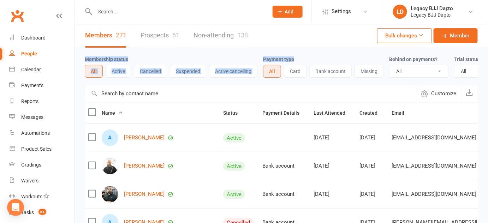
click at [239, 60] on div "Membership status All Active Cancelled Suspended Active cancelling Payment type…" at bounding box center [281, 66] width 393 height 37
click at [239, 60] on div "Membership status All Active Cancelled Suspended Active cancelling" at bounding box center [174, 66] width 178 height 23
drag, startPoint x: 239, startPoint y: 60, endPoint x: 299, endPoint y: 58, distance: 59.7
click at [299, 58] on div "Membership status All Active Cancelled Suspended Active cancelling Payment type…" at bounding box center [281, 66] width 393 height 23
click at [299, 58] on div "Payment type All Card Bank account Missing" at bounding box center [326, 66] width 126 height 23
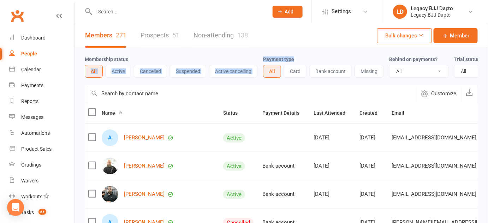
drag, startPoint x: 299, startPoint y: 58, endPoint x: 262, endPoint y: 58, distance: 37.1
click at [262, 58] on div "Membership status All Active Cancelled Suspended Active cancelling Payment type…" at bounding box center [281, 66] width 393 height 23
click at [278, 51] on div "Membership status All Active Cancelled Suspended Active cancelling Payment type…" at bounding box center [281, 66] width 393 height 37
click at [225, 22] on div at bounding box center [174, 11] width 179 height 23
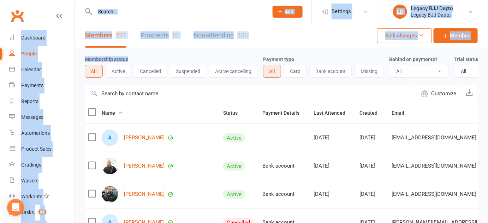
drag, startPoint x: 225, startPoint y: 22, endPoint x: 167, endPoint y: 49, distance: 64.2
click at [167, 49] on div "Membership status All Active Cancelled Suspended Active cancelling Payment type…" at bounding box center [281, 66] width 393 height 37
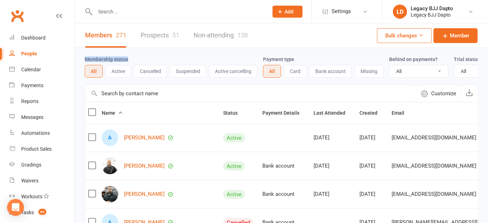
drag, startPoint x: 167, startPoint y: 49, endPoint x: 82, endPoint y: 51, distance: 84.8
click at [119, 49] on div "Membership status All Active Cancelled Suspended Active cancelling Payment type…" at bounding box center [281, 66] width 393 height 37
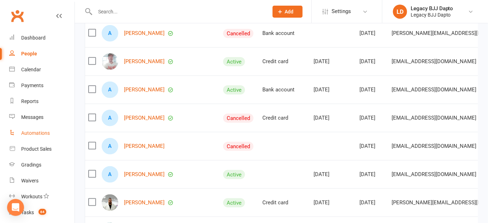
scroll to position [101, 0]
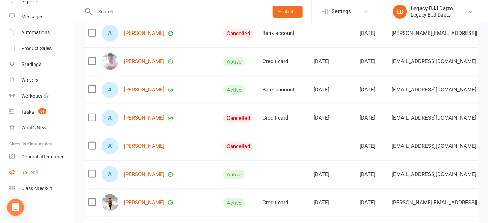
click at [24, 174] on div "Roll call" at bounding box center [29, 173] width 17 height 6
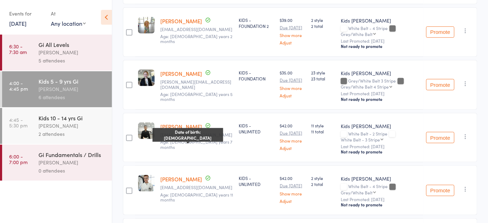
scroll to position [238, 0]
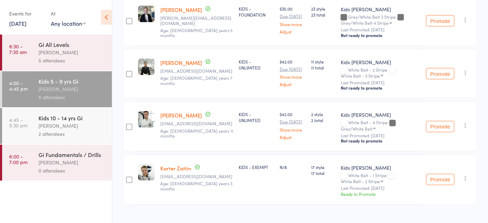
click at [105, 128] on div "Pietro Bressan" at bounding box center [71, 126] width 67 height 8
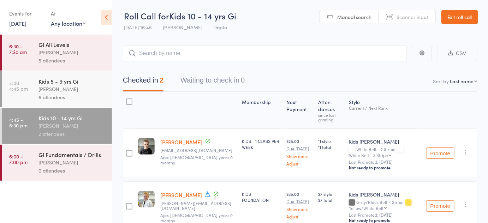
click at [459, 18] on link "Exit roll call" at bounding box center [459, 17] width 37 height 14
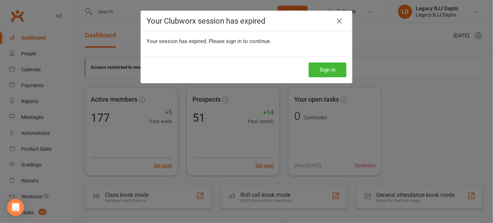
click at [341, 15] on div "Your Clubworx session has expired" at bounding box center [246, 21] width 211 height 20
click at [338, 21] on icon at bounding box center [339, 21] width 8 height 8
click at [335, 20] on icon at bounding box center [339, 21] width 8 height 8
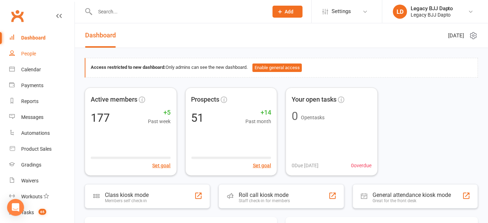
click at [40, 58] on link "People" at bounding box center [41, 54] width 65 height 16
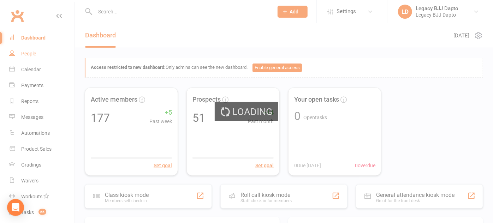
select select "100"
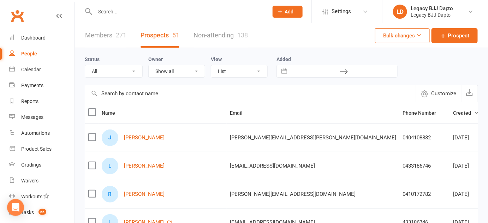
click at [163, 120] on th "Name" at bounding box center [163, 112] width 128 height 21
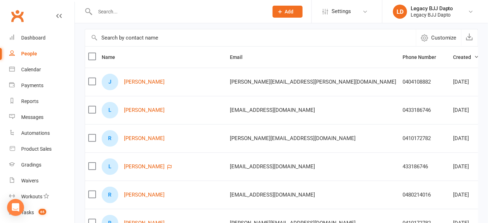
scroll to position [55, 0]
drag, startPoint x: 178, startPoint y: 35, endPoint x: 180, endPoint y: 29, distance: 6.2
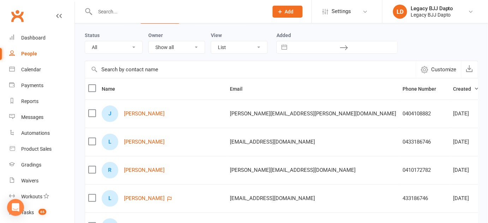
scroll to position [0, 0]
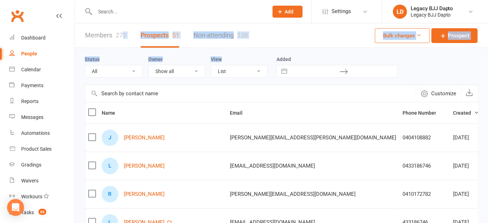
drag, startPoint x: 227, startPoint y: 60, endPoint x: 131, endPoint y: 44, distance: 97.4
click at [133, 48] on div "Status All (No status set) (Invalid status) TRIAL BOOKED ONLINE FREE TRIAL ATTE…" at bounding box center [281, 66] width 393 height 37
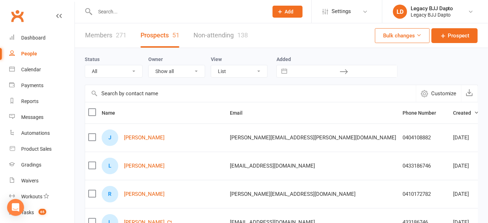
click at [133, 51] on div "Status All (No status set) (Invalid status) TRIAL BOOKED ONLINE FREE TRIAL ATTE…" at bounding box center [281, 66] width 393 height 37
click at [87, 52] on div "Status All (No status set) (Invalid status) TRIAL BOOKED ONLINE FREE TRIAL ATTE…" at bounding box center [281, 66] width 393 height 37
drag, startPoint x: 87, startPoint y: 52, endPoint x: 179, endPoint y: 60, distance: 92.5
click at [179, 60] on div "Status All (No status set) (Invalid status) TRIAL BOOKED ONLINE FREE TRIAL ATTE…" at bounding box center [281, 66] width 393 height 37
click at [179, 60] on div "Owner Show all Tiana Taylor-de Jonge Siina-Karoliina Suominen Legacy BJJ Dapto …" at bounding box center [179, 66] width 63 height 23
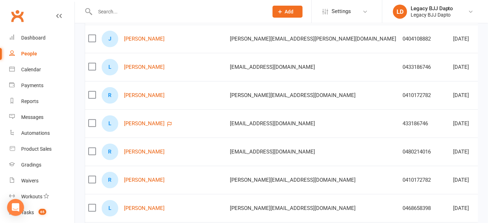
scroll to position [100, 0]
drag, startPoint x: 331, startPoint y: 40, endPoint x: 362, endPoint y: 32, distance: 31.2
click at [362, 32] on tr "J Jamie Pitt adam.pitt@nechealth.com.au 0404108882 Aug 13, 2025 FREE TRIAL ATTE…" at bounding box center [357, 38] width 545 height 28
click at [450, 32] on td "Aug 13, 2025" at bounding box center [466, 38] width 32 height 28
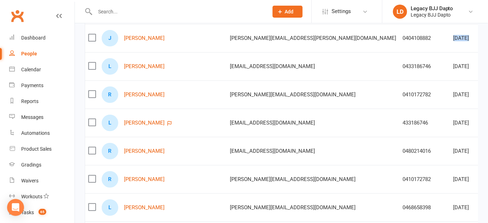
click at [450, 32] on td "Aug 13, 2025" at bounding box center [466, 38] width 32 height 28
click at [482, 42] on td at bounding box center [496, 38] width 29 height 28
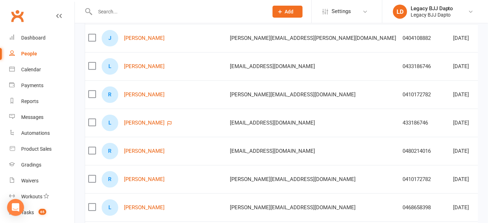
click at [399, 111] on td "433186746" at bounding box center [424, 123] width 51 height 28
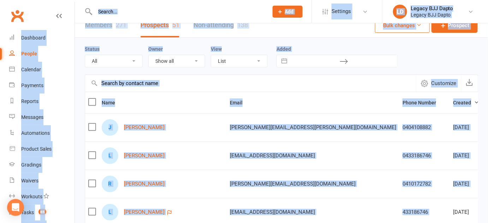
scroll to position [0, 0]
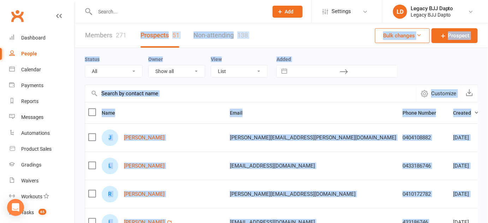
drag, startPoint x: 312, startPoint y: 111, endPoint x: 156, endPoint y: 43, distance: 169.6
click at [157, 54] on div "Status All (No status set) (Invalid status) TRIAL BOOKED ONLINE FREE TRIAL ATTE…" at bounding box center [281, 66] width 393 height 37
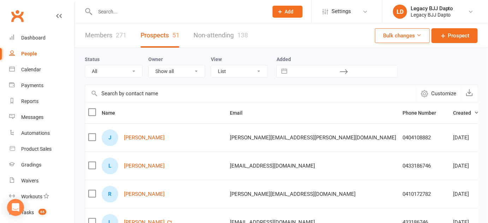
click at [85, 30] on div "Members 271 Prospects 51 Non-attending 138" at bounding box center [166, 35] width 183 height 24
click at [89, 36] on link "Members 271" at bounding box center [105, 35] width 41 height 24
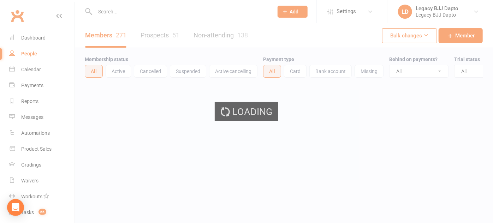
select select "100"
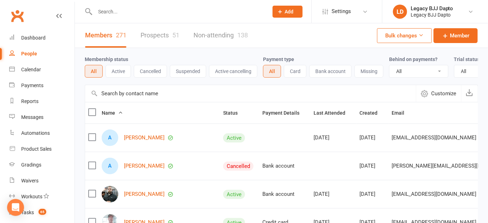
click at [239, 45] on link "Non-attending 138" at bounding box center [221, 35] width 54 height 24
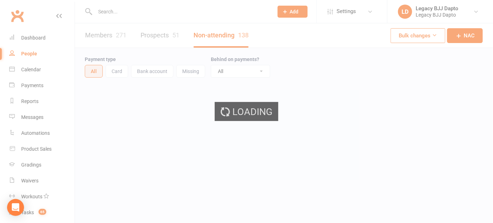
select select "100"
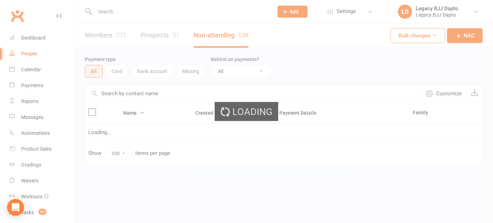
drag, startPoint x: 239, startPoint y: 45, endPoint x: 168, endPoint y: 37, distance: 71.8
click at [168, 37] on div "Loading" at bounding box center [246, 111] width 493 height 223
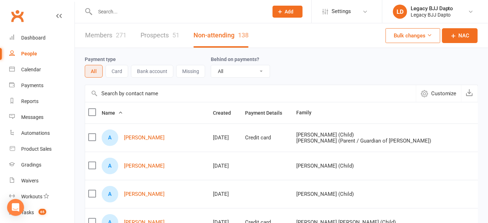
click at [123, 36] on div "271" at bounding box center [121, 34] width 11 height 7
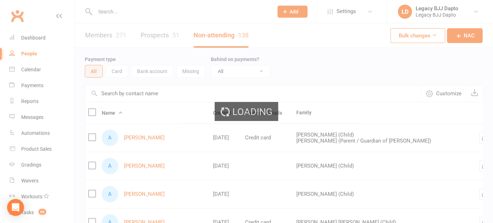
select select "100"
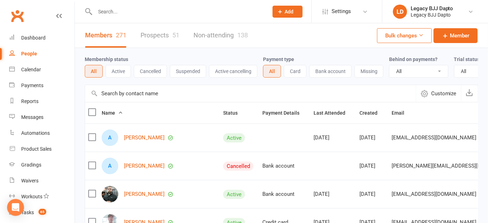
click at [142, 47] on link "Prospects 51" at bounding box center [160, 35] width 39 height 24
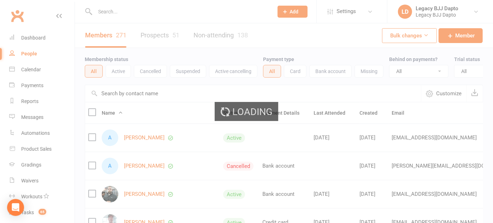
select select "100"
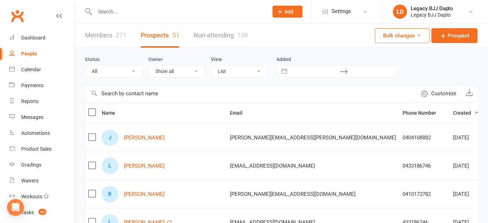
drag, startPoint x: 142, startPoint y: 47, endPoint x: 108, endPoint y: 47, distance: 33.5
click at [108, 47] on link "Members 271" at bounding box center [105, 35] width 41 height 24
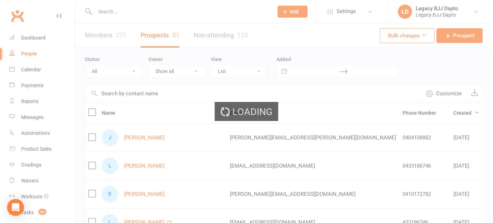
select select "100"
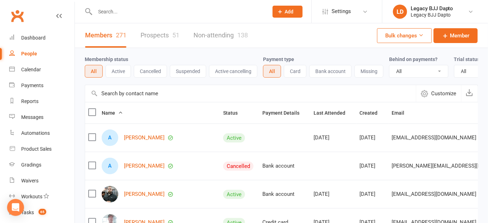
click at [135, 29] on div "Members 271 Prospects 51 Non-attending 138" at bounding box center [166, 35] width 183 height 24
drag, startPoint x: 135, startPoint y: 29, endPoint x: 165, endPoint y: 46, distance: 33.7
click at [165, 46] on div "Members 271 Prospects 51 Non-attending 138" at bounding box center [166, 35] width 183 height 24
click at [165, 46] on link "Prospects 51" at bounding box center [160, 35] width 39 height 24
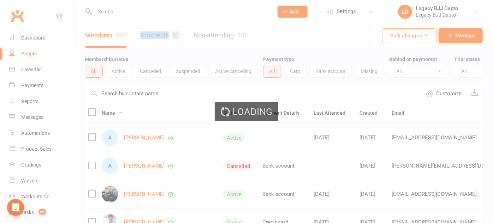
select select "100"
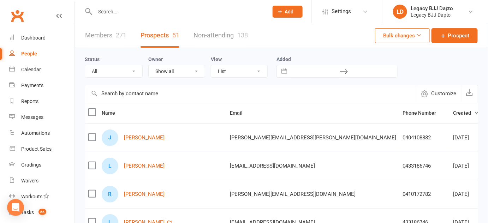
click at [102, 36] on link "Members 271" at bounding box center [105, 35] width 41 height 24
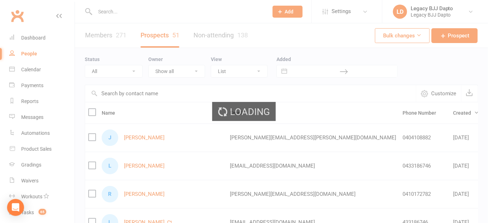
click at [102, 36] on div "Loading" at bounding box center [244, 111] width 488 height 223
select select "100"
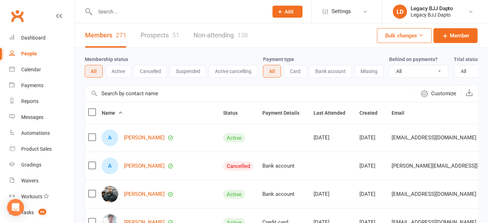
click at [129, 61] on div "Membership status All Active Cancelled Suspended Active cancelling" at bounding box center [174, 66] width 178 height 23
drag, startPoint x: 129, startPoint y: 61, endPoint x: 91, endPoint y: 60, distance: 37.8
click at [91, 60] on div "Membership status All Active Cancelled Suspended Active cancelling" at bounding box center [174, 66] width 178 height 23
click at [141, 61] on div "Membership status All Active Cancelled Suspended Active cancelling" at bounding box center [174, 66] width 178 height 23
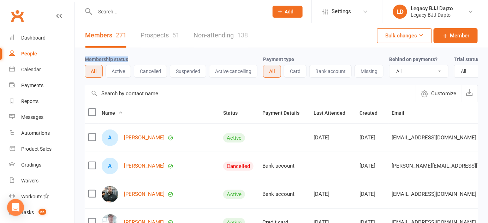
drag, startPoint x: 141, startPoint y: 61, endPoint x: 107, endPoint y: 57, distance: 34.6
click at [107, 57] on div "Membership status All Active Cancelled Suspended Active cancelling" at bounding box center [174, 66] width 178 height 23
click at [107, 57] on label "Membership status" at bounding box center [106, 60] width 43 height 6
click at [127, 57] on label "Membership status" at bounding box center [106, 60] width 43 height 6
drag, startPoint x: 127, startPoint y: 57, endPoint x: 96, endPoint y: 56, distance: 31.1
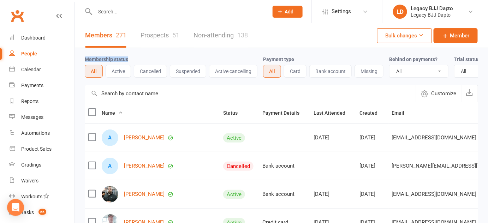
click at [96, 56] on div "Membership status All Active Cancelled Suspended Active cancelling" at bounding box center [174, 66] width 178 height 23
drag, startPoint x: 96, startPoint y: 56, endPoint x: 127, endPoint y: 56, distance: 31.4
click at [127, 56] on div "Membership status All Active Cancelled Suspended Active cancelling" at bounding box center [174, 66] width 178 height 23
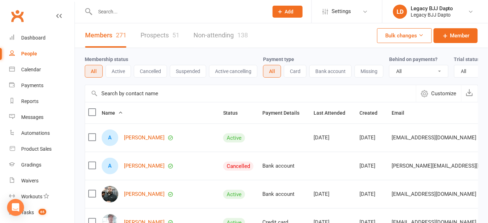
click at [131, 57] on div "Membership status All Active Cancelled Suspended Active cancelling" at bounding box center [174, 66] width 178 height 23
click at [152, 51] on div "Membership status All Active Cancelled Suspended Active cancelling Payment type…" at bounding box center [281, 66] width 393 height 37
drag, startPoint x: 152, startPoint y: 51, endPoint x: 105, endPoint y: 56, distance: 47.3
click at [105, 56] on div "Membership status All Active Cancelled Suspended Active cancelling Payment type…" at bounding box center [281, 66] width 393 height 37
click at [105, 56] on div "Membership status All Active Cancelled Suspended Active cancelling" at bounding box center [174, 66] width 178 height 23
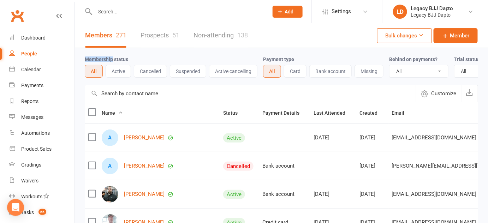
drag, startPoint x: 105, startPoint y: 56, endPoint x: 124, endPoint y: 56, distance: 19.8
click at [124, 56] on div "Membership status All Active Cancelled Suspended Active cancelling" at bounding box center [174, 66] width 178 height 23
click at [127, 58] on label "Membership status" at bounding box center [106, 60] width 43 height 6
drag, startPoint x: 127, startPoint y: 58, endPoint x: 100, endPoint y: 53, distance: 27.2
click at [100, 53] on div "Membership status All Active Cancelled Suspended Active cancelling Payment type…" at bounding box center [281, 66] width 393 height 37
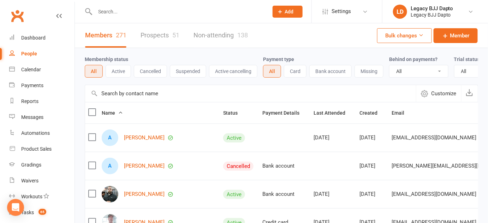
click at [100, 53] on div "Membership status All Active Cancelled Suspended Active cancelling Payment type…" at bounding box center [281, 66] width 393 height 37
drag, startPoint x: 100, startPoint y: 53, endPoint x: 135, endPoint y: 59, distance: 35.5
click at [135, 59] on div "Membership status All Active Cancelled Suspended Active cancelling Payment type…" at bounding box center [281, 66] width 393 height 37
click at [137, 54] on div "Membership status All Active Cancelled Suspended Active cancelling Payment type…" at bounding box center [281, 66] width 393 height 37
drag, startPoint x: 137, startPoint y: 54, endPoint x: 104, endPoint y: 54, distance: 33.2
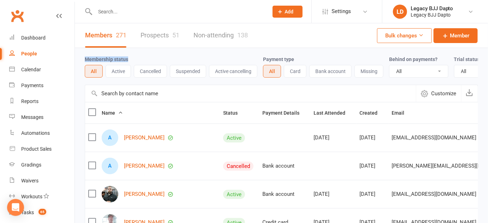
click at [104, 54] on div "Membership status All Active Cancelled Suspended Active cancelling Payment type…" at bounding box center [281, 66] width 393 height 37
drag, startPoint x: 104, startPoint y: 54, endPoint x: 128, endPoint y: 55, distance: 23.7
click at [128, 55] on div "Membership status All Active Cancelled Suspended Active cancelling Payment type…" at bounding box center [281, 66] width 393 height 37
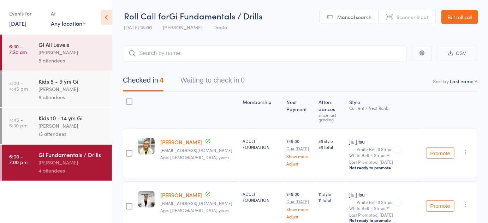
click at [474, 18] on link "Exit roll call" at bounding box center [459, 17] width 37 height 14
